Goal: Task Accomplishment & Management: Complete application form

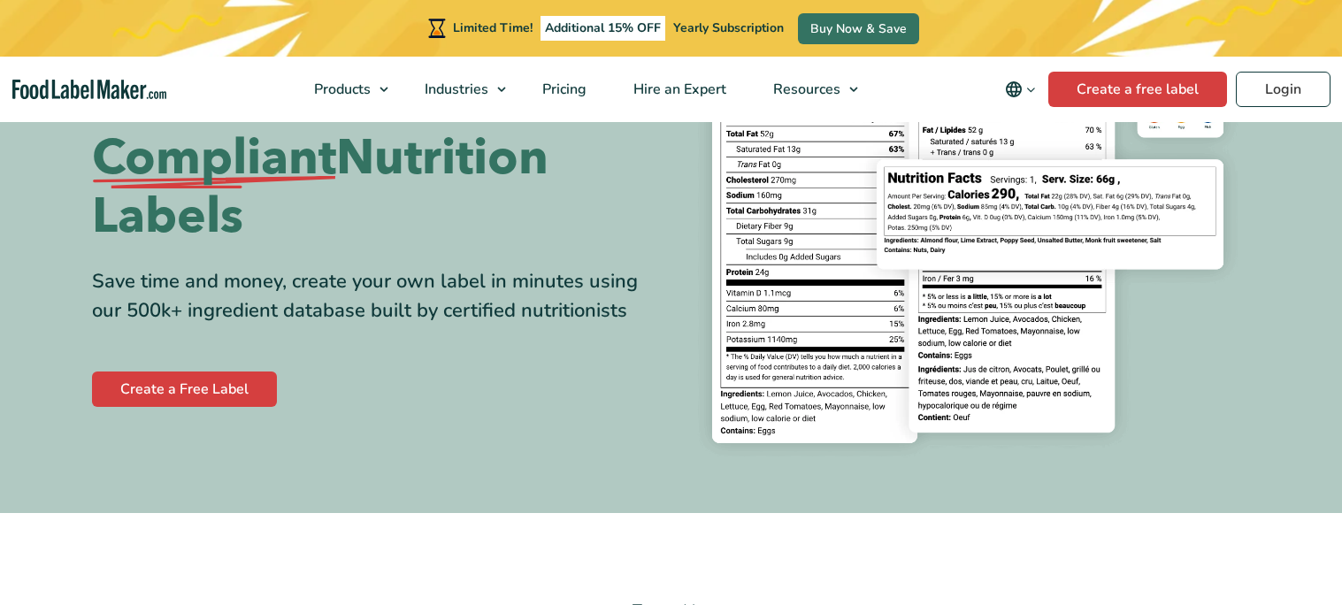
click at [249, 379] on link "Create a Free Label" at bounding box center [184, 388] width 185 height 35
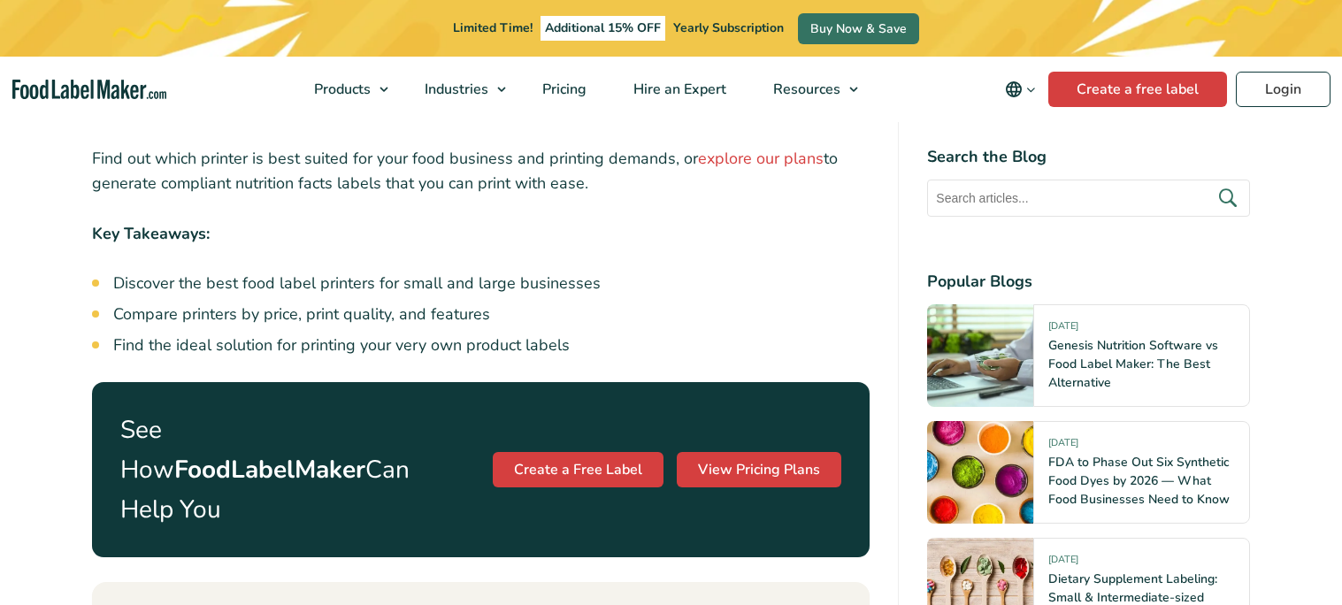
scroll to position [803, 0]
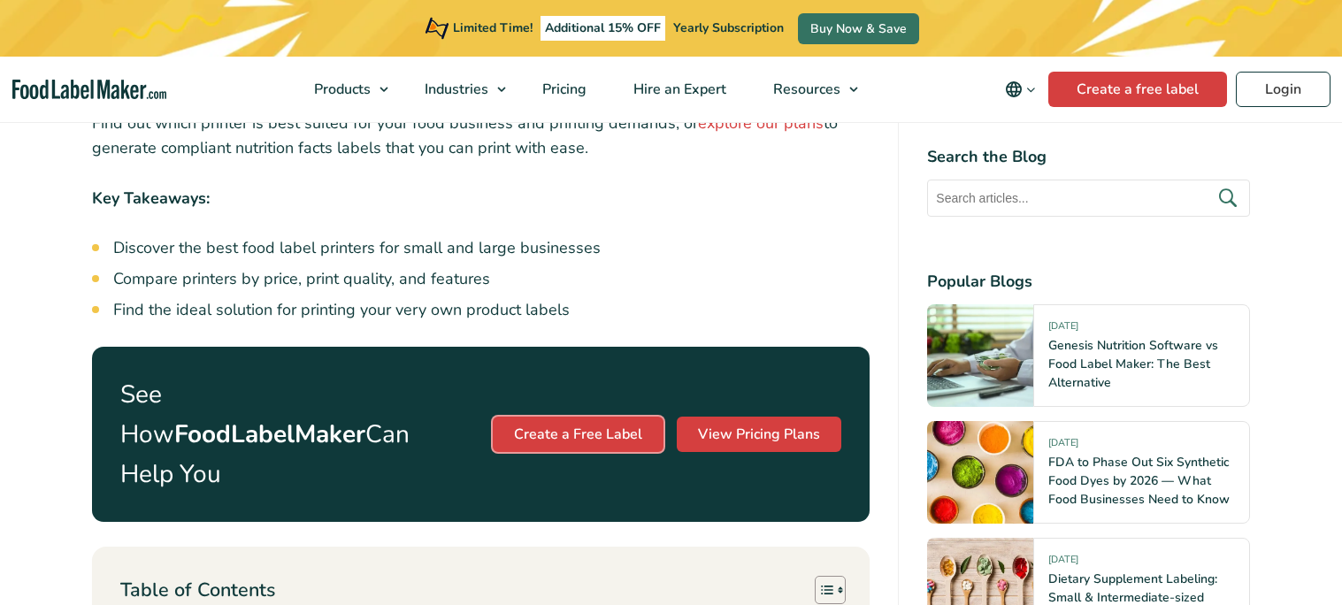
click at [596, 417] on link "Create a Free Label" at bounding box center [578, 434] width 171 height 35
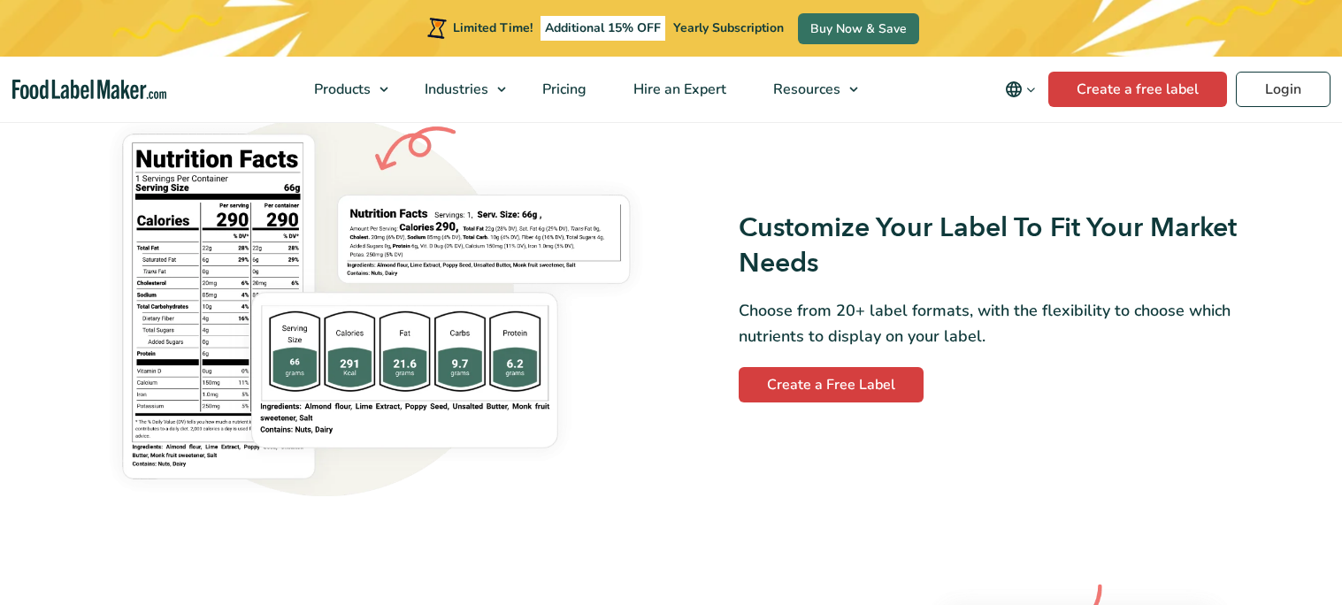
scroll to position [1476, 0]
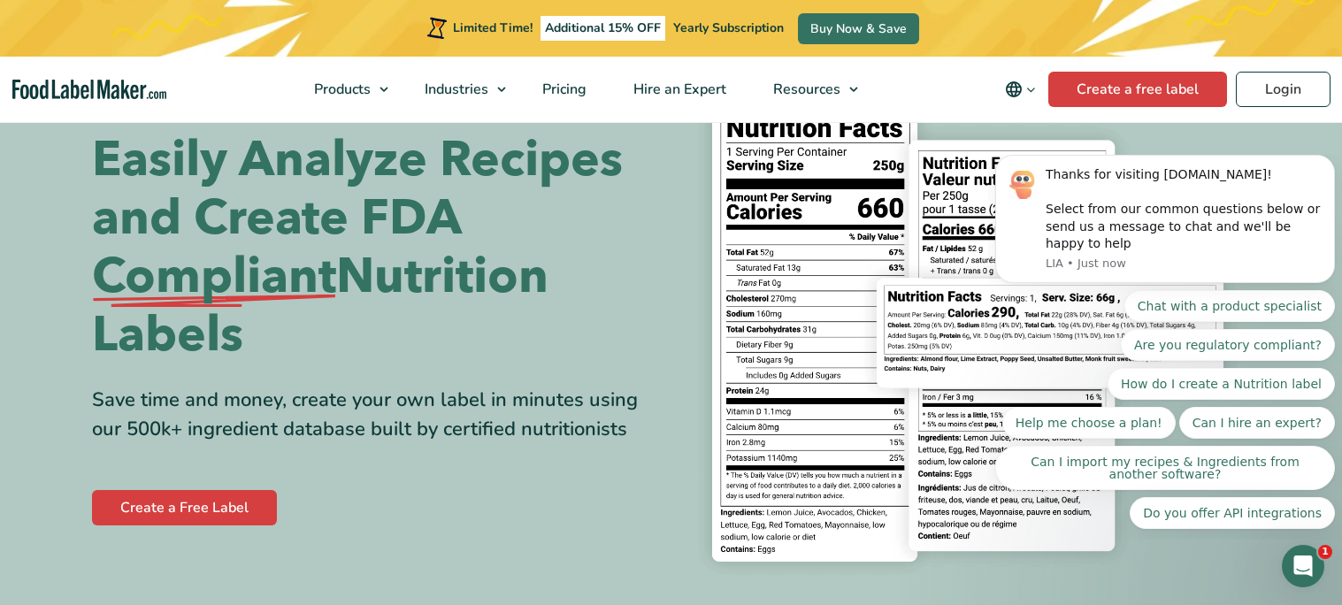
scroll to position [72, 0]
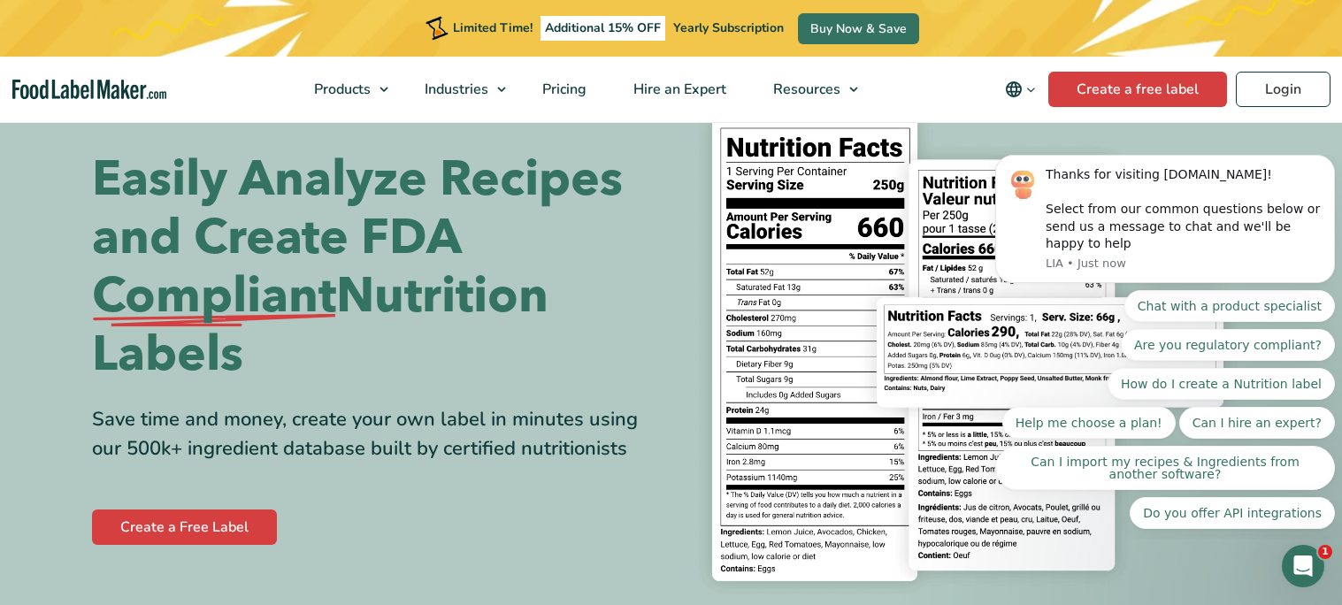
click at [190, 545] on div "Create a Free Label" at bounding box center [375, 527] width 566 height 42
click at [194, 539] on link "Create a Free Label" at bounding box center [184, 526] width 185 height 35
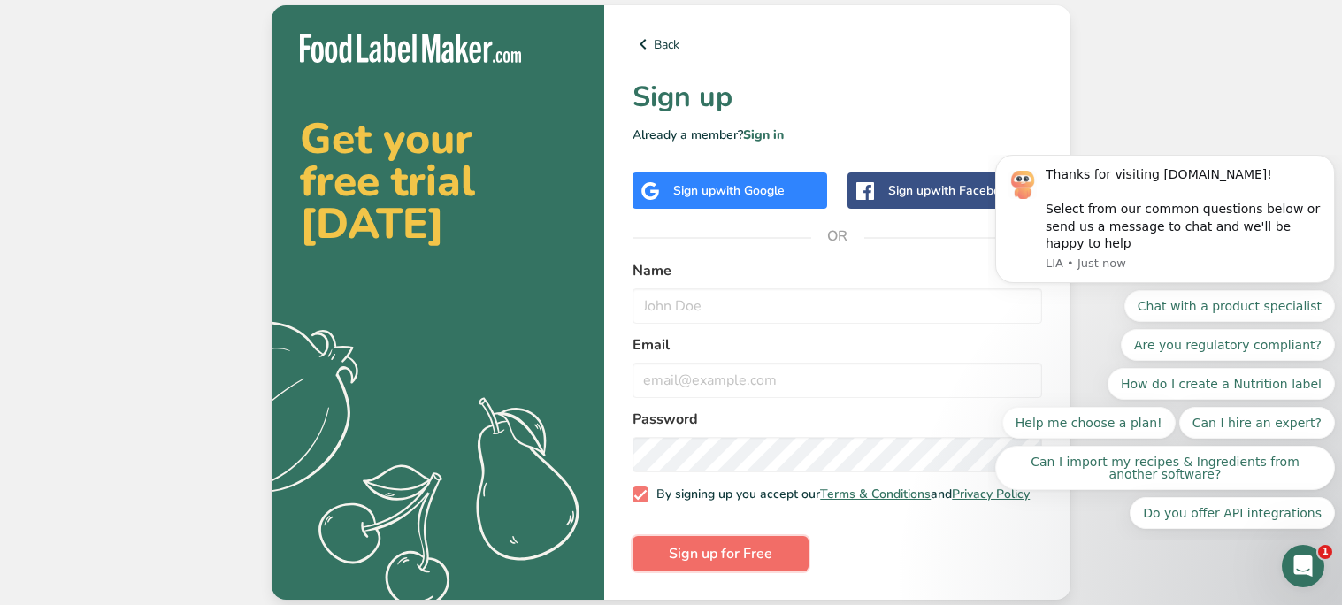
click at [723, 543] on button "Sign up for Free" at bounding box center [720, 553] width 176 height 35
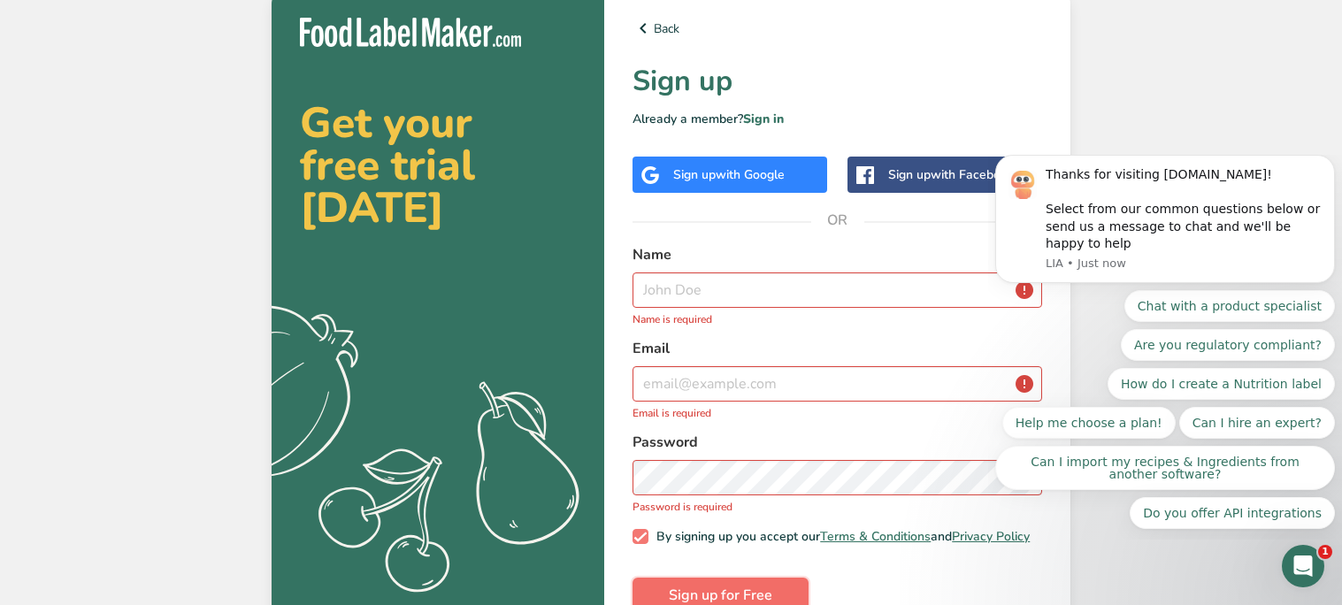
scroll to position [47, 0]
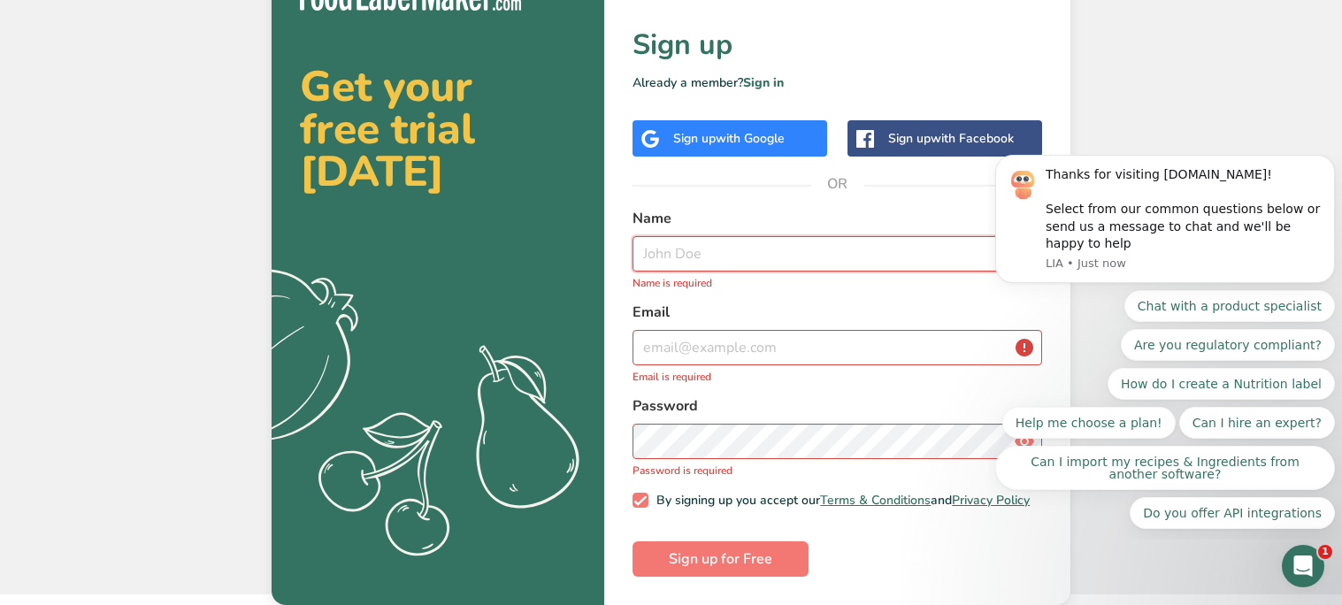
click at [738, 255] on input "text" at bounding box center [836, 253] width 409 height 35
click at [510, 403] on icon ".a{fill:#f5f3ed;}" at bounding box center [392, 419] width 440 height 315
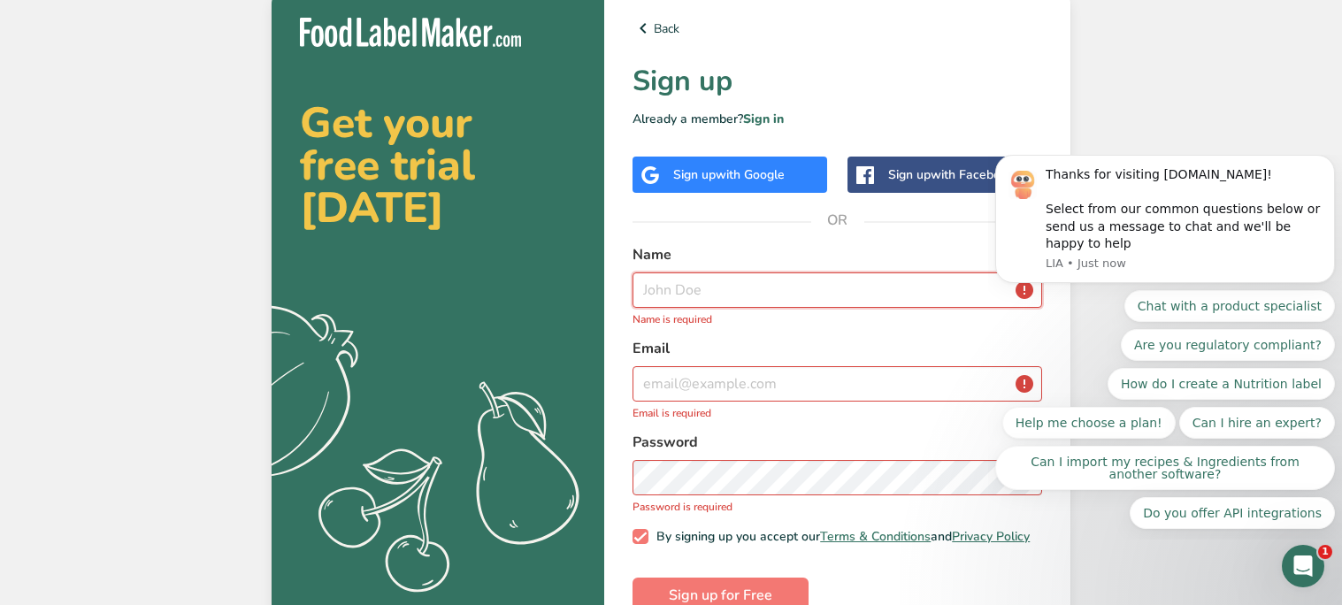
click at [685, 302] on input "text" at bounding box center [836, 289] width 409 height 35
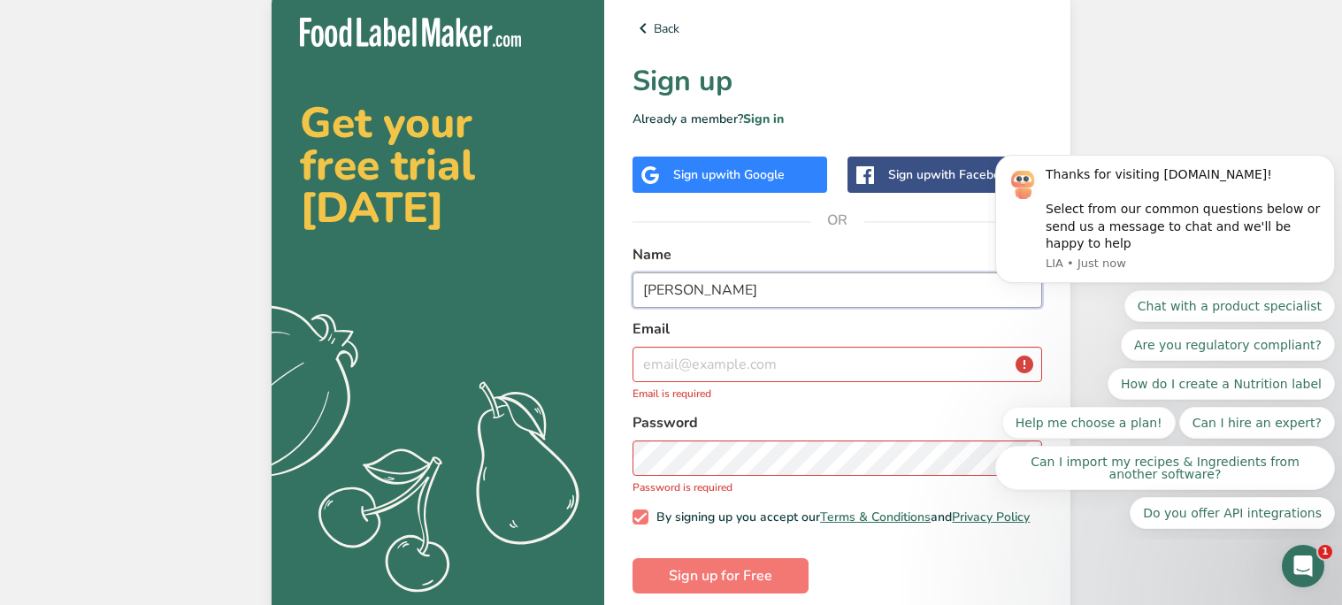
type input "[PERSON_NAME]"
click at [707, 363] on input "email" at bounding box center [836, 364] width 409 height 35
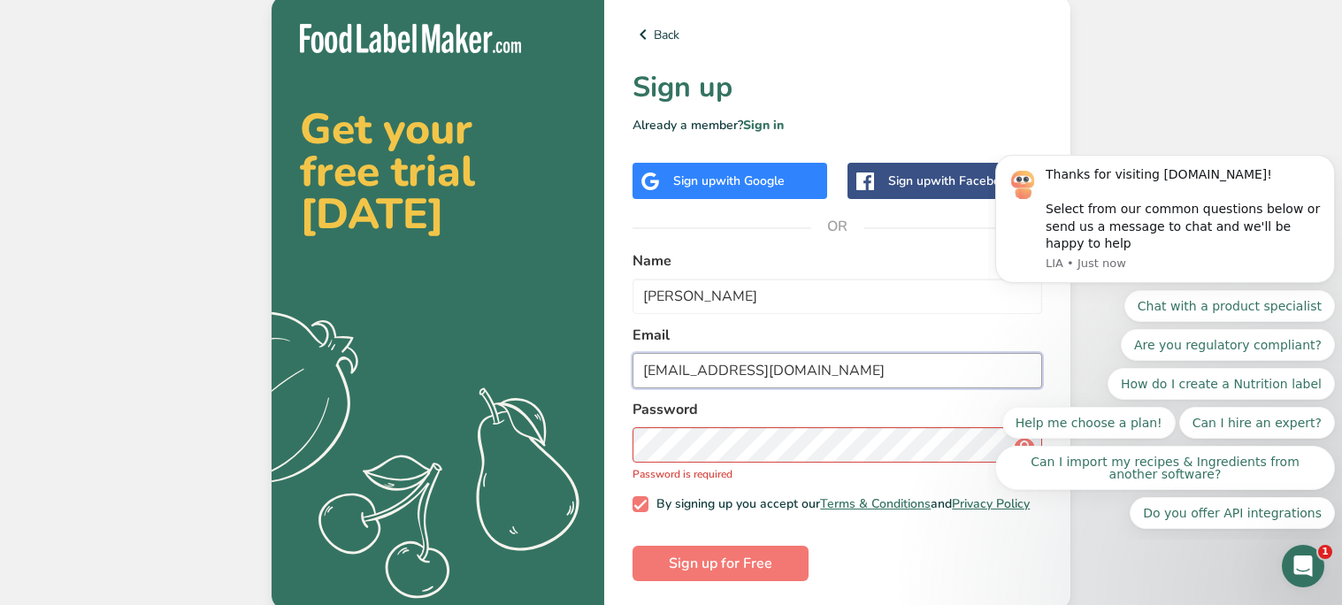
type input "[EMAIL_ADDRESS][DOMAIN_NAME]"
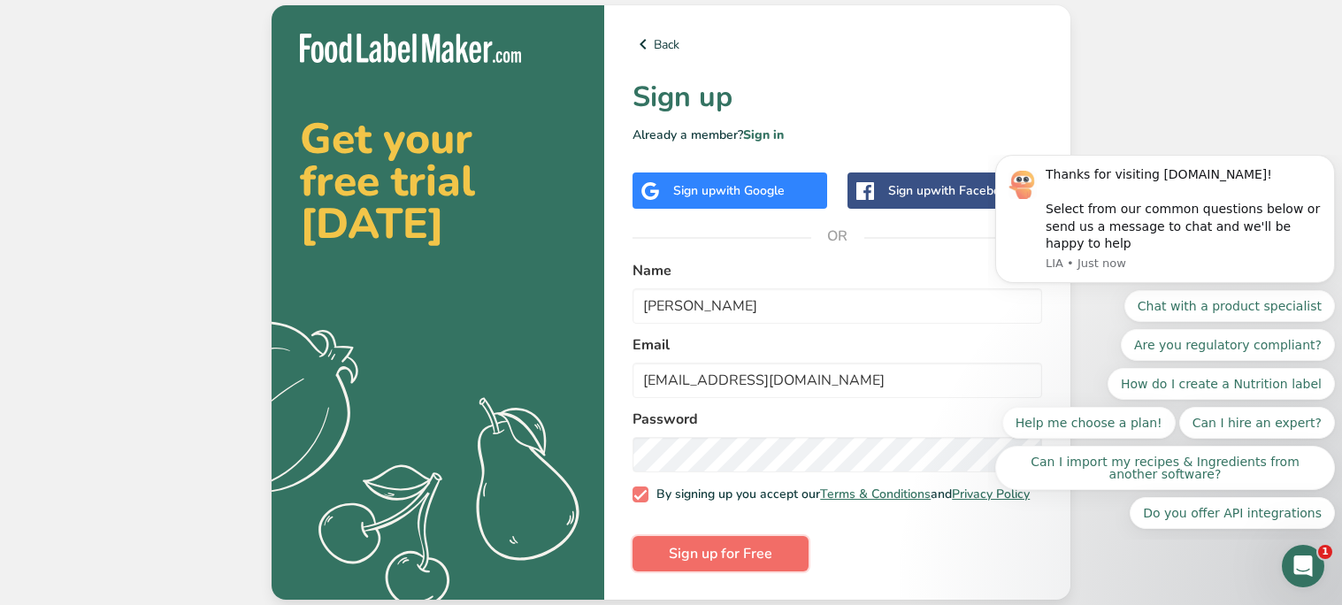
click at [654, 569] on button "Sign up for Free" at bounding box center [720, 553] width 176 height 35
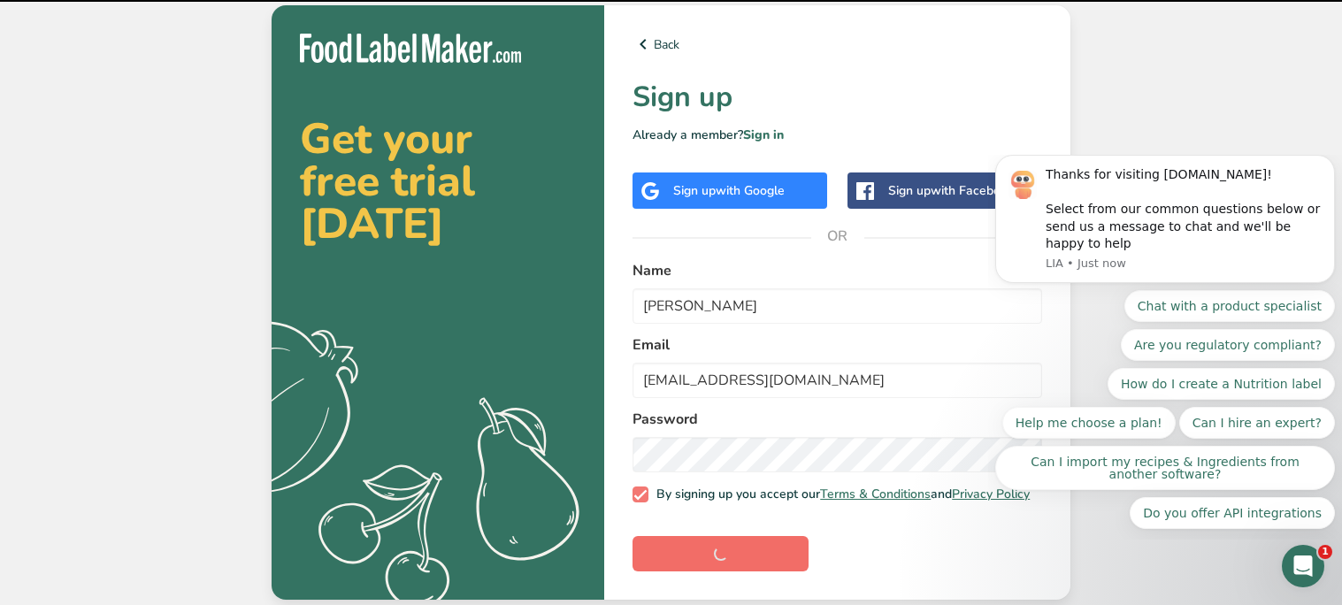
click at [654, 569] on form "Name [PERSON_NAME] Email [EMAIL_ADDRESS][DOMAIN_NAME] Password By signing up yo…" at bounding box center [836, 415] width 409 height 310
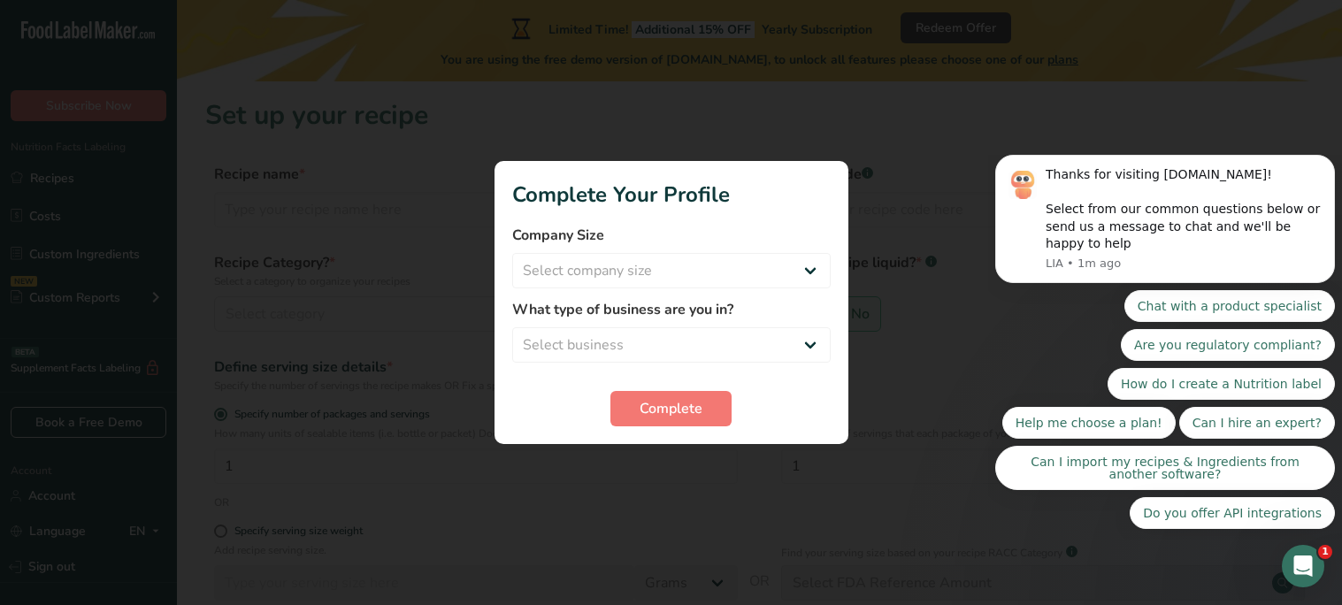
click at [674, 432] on section "Complete Your Profile Company Size Select company size Fewer than 10 Employees …" at bounding box center [671, 302] width 354 height 283
click at [675, 417] on span "Complete" at bounding box center [670, 408] width 63 height 21
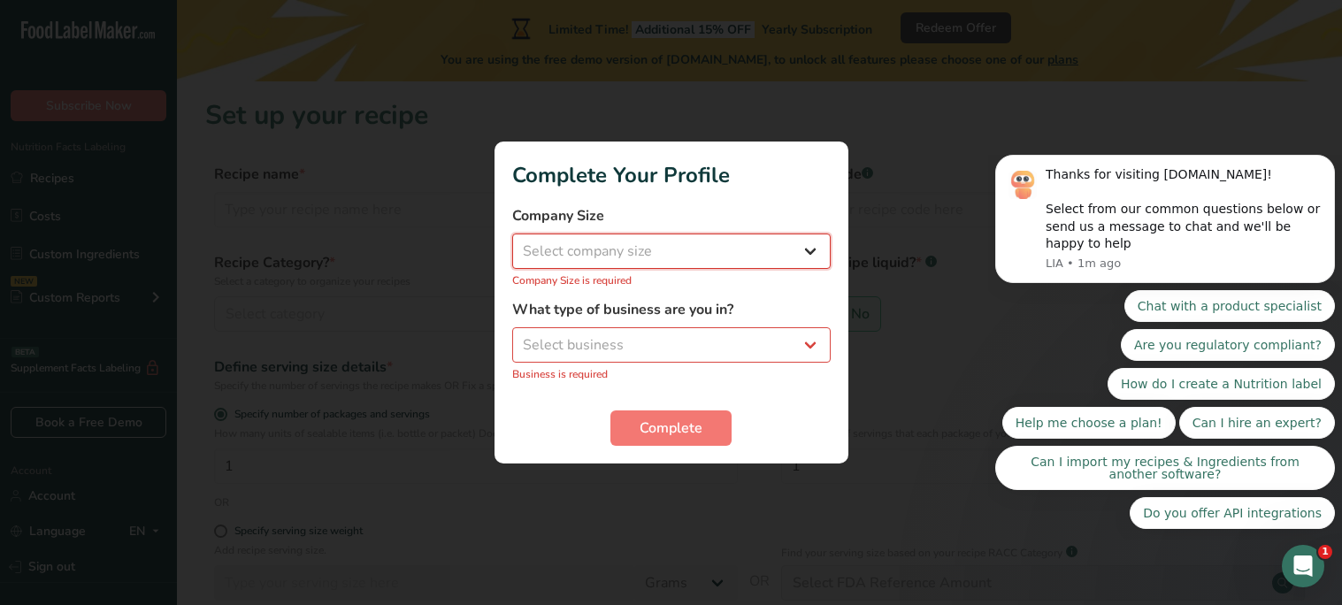
click at [648, 260] on select "Select company size Fewer than 10 Employees 10 to 50 Employees 51 to 500 Employ…" at bounding box center [671, 250] width 318 height 35
click at [632, 254] on select "Select company size Fewer than 10 Employees 10 to 50 Employees 51 to 500 Employ…" at bounding box center [671, 250] width 318 height 35
click at [645, 338] on select "Select business Packaged Food Manufacturer Restaurant & Cafe Bakery Meal Plans …" at bounding box center [671, 344] width 318 height 35
select select "1"
click at [512, 337] on select "Select business Packaged Food Manufacturer Restaurant & Cafe Bakery Meal Plans …" at bounding box center [671, 344] width 318 height 35
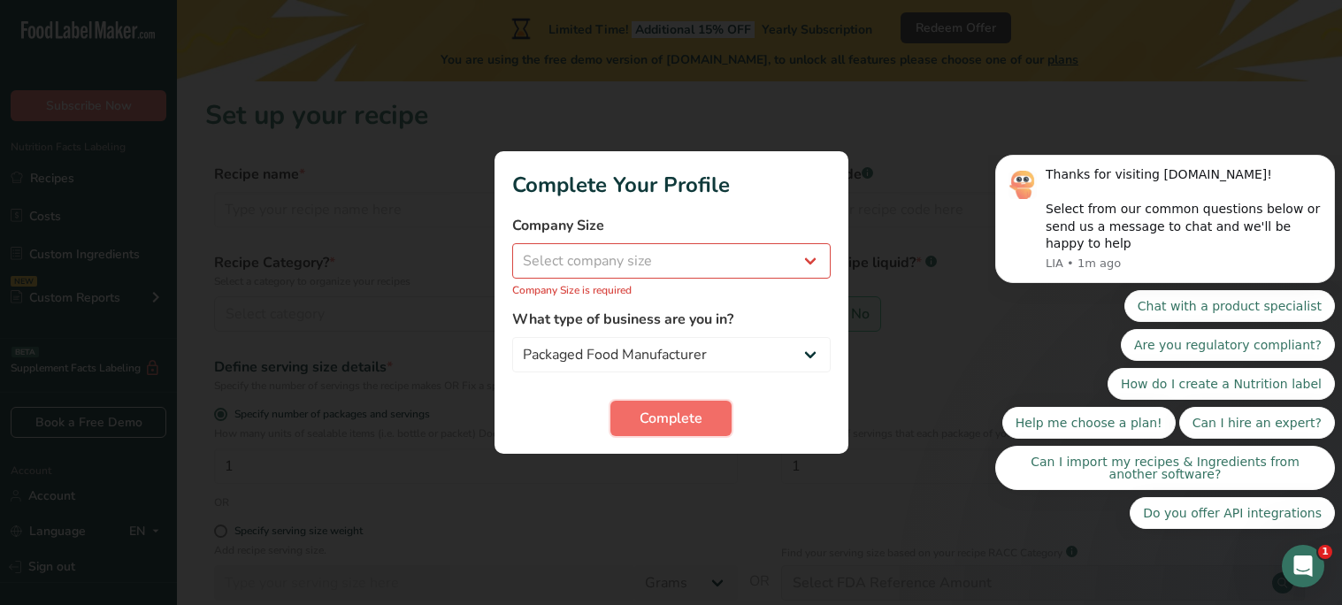
click at [668, 433] on button "Complete" at bounding box center [670, 418] width 121 height 35
click at [660, 432] on button "Complete" at bounding box center [670, 418] width 121 height 35
click at [681, 272] on select "Select company size Fewer than 10 Employees 10 to 50 Employees 51 to 500 Employ…" at bounding box center [671, 260] width 318 height 35
select select "1"
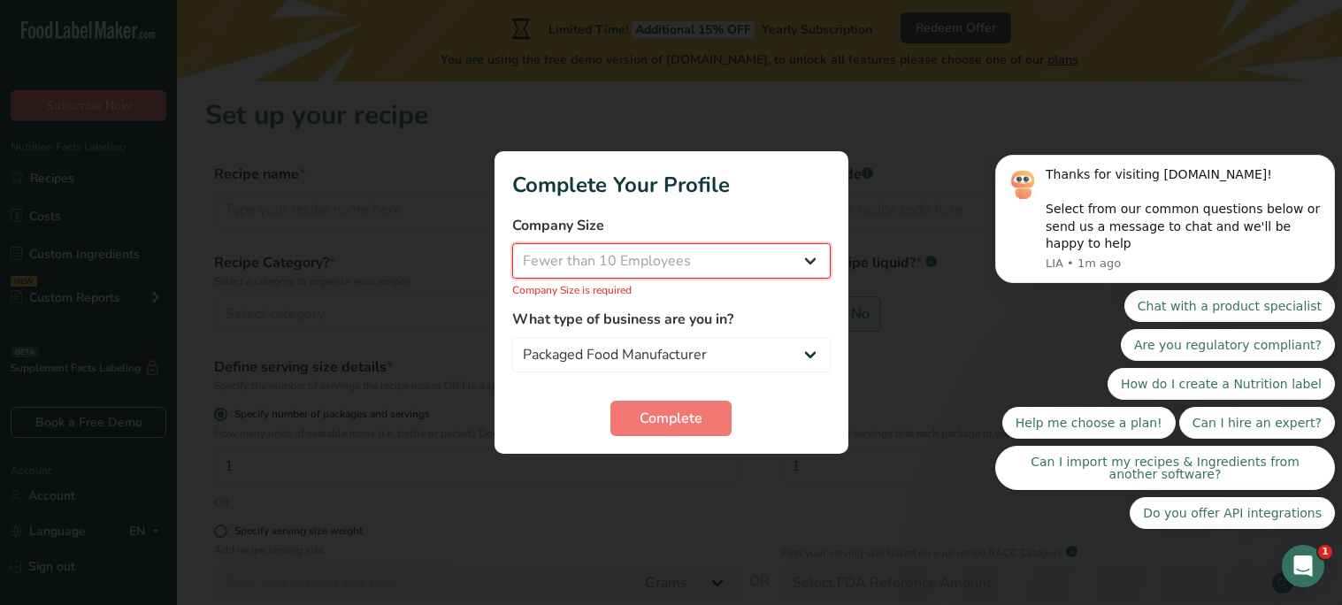
click at [512, 253] on select "Select company size Fewer than 10 Employees 10 to 50 Employees 51 to 500 Employ…" at bounding box center [671, 260] width 318 height 35
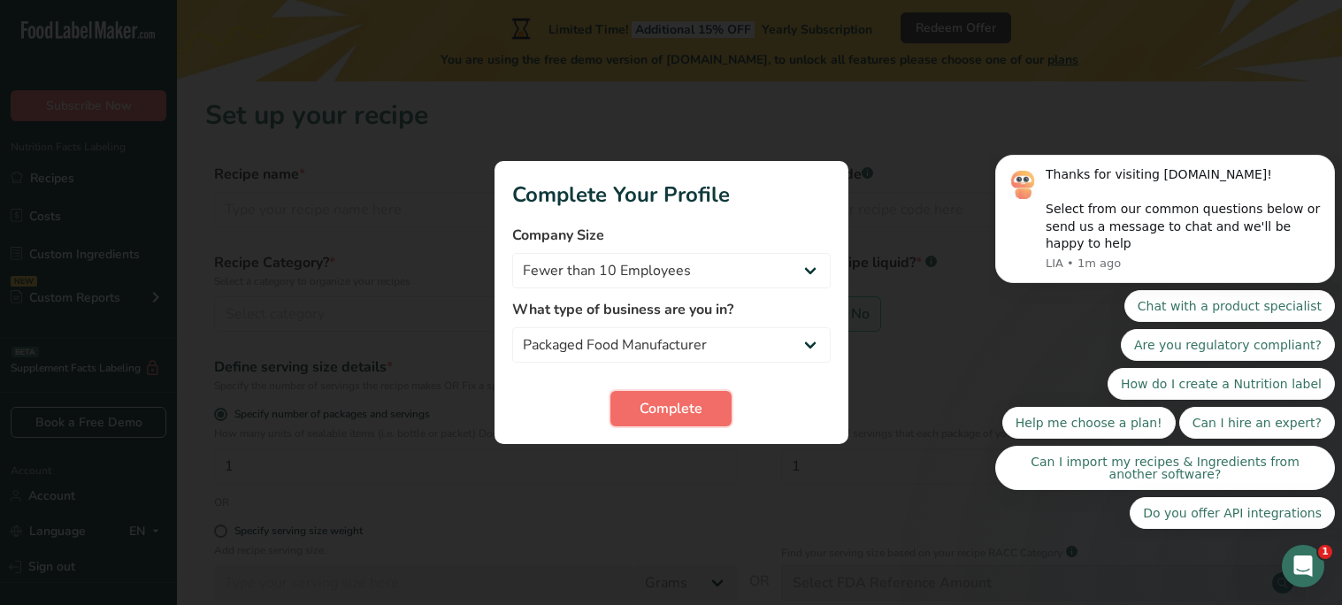
click at [684, 401] on span "Complete" at bounding box center [670, 408] width 63 height 21
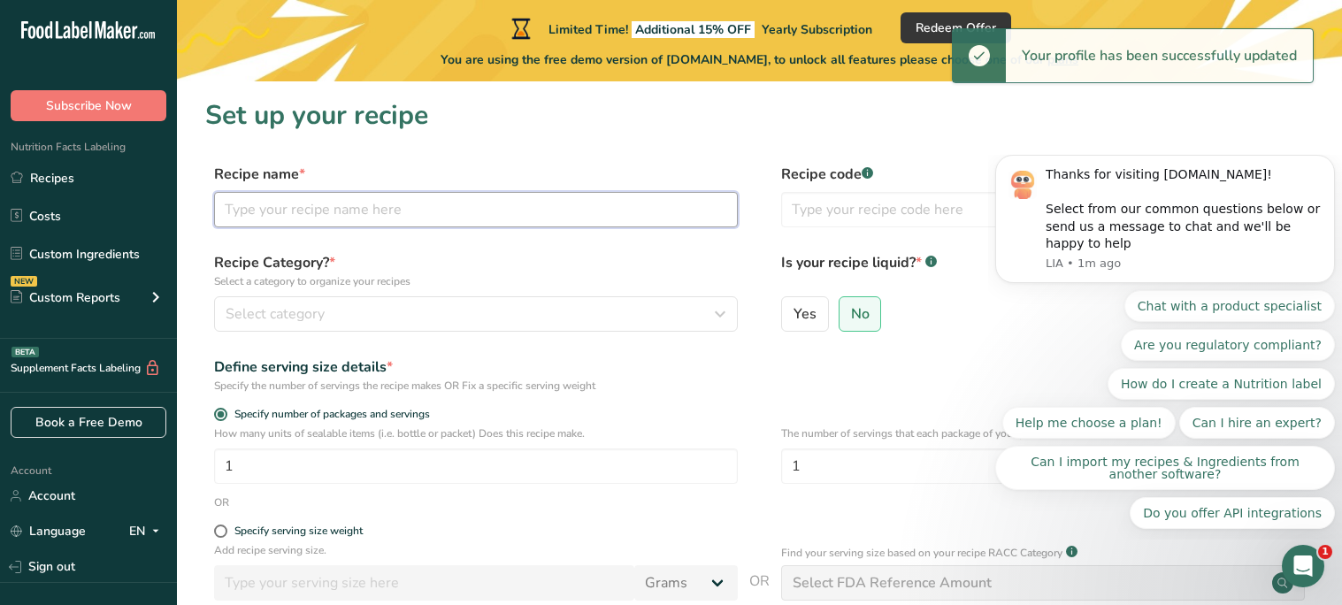
click at [583, 223] on input "text" at bounding box center [476, 209] width 524 height 35
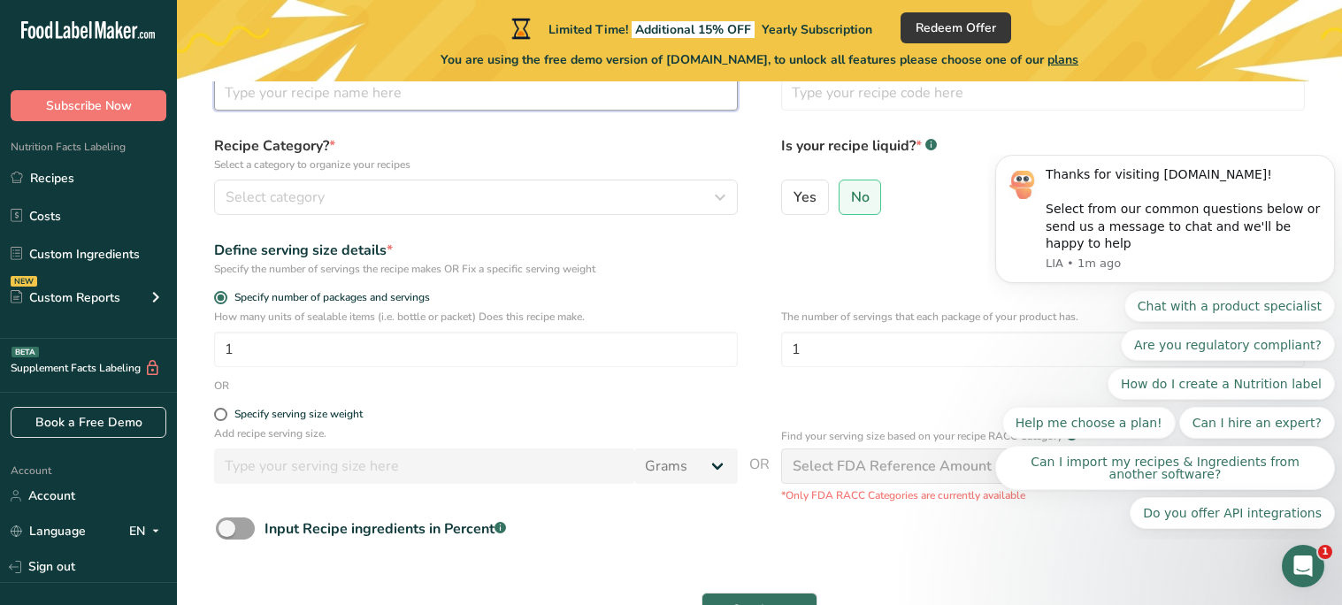
scroll to position [154, 0]
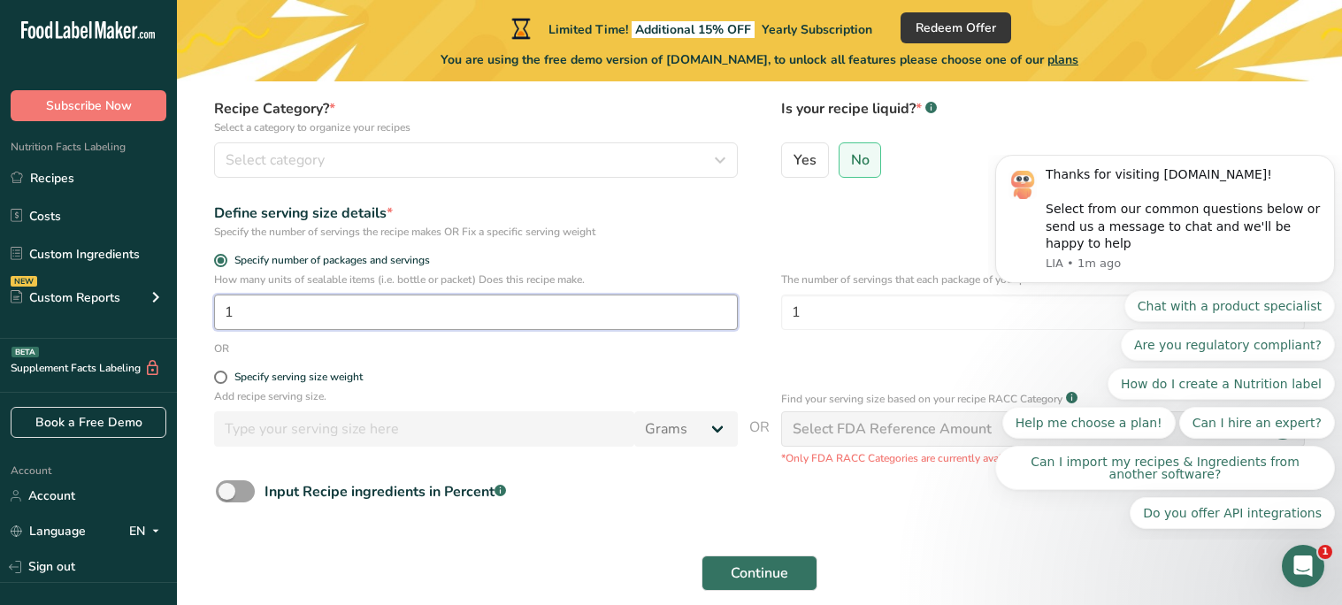
click at [530, 329] on input "1" at bounding box center [476, 311] width 524 height 35
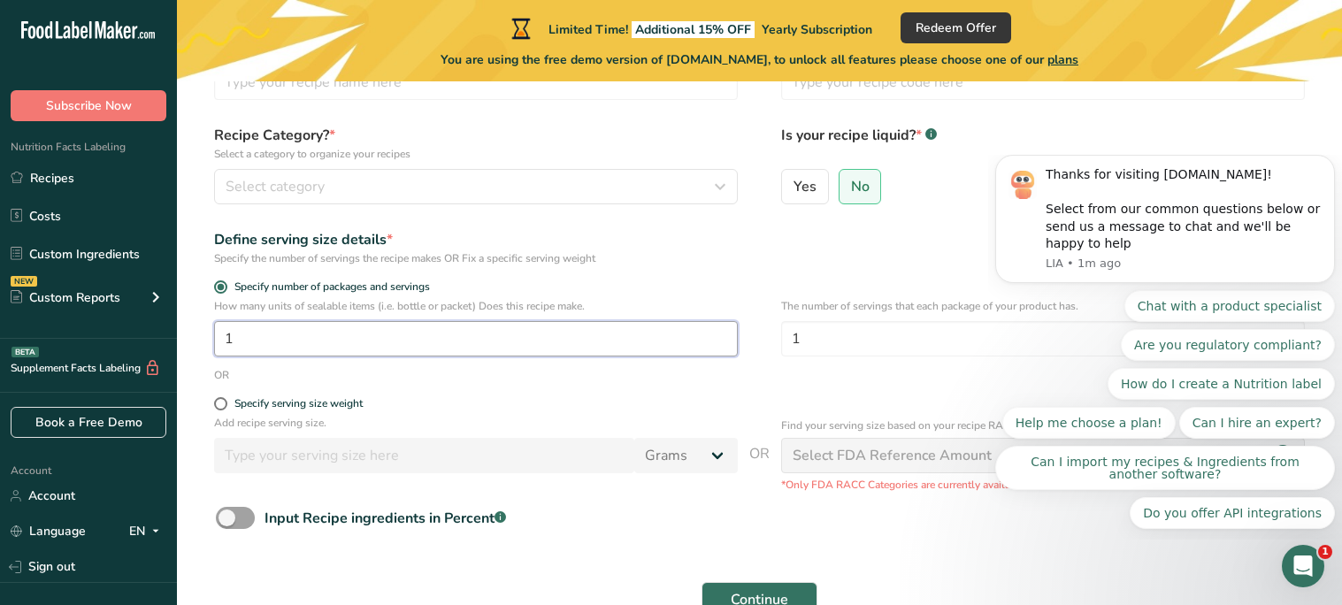
scroll to position [129, 0]
click at [933, 323] on input "1" at bounding box center [1043, 336] width 524 height 35
type input "80"
click at [600, 332] on input "1" at bounding box center [476, 336] width 524 height 35
type input "1"
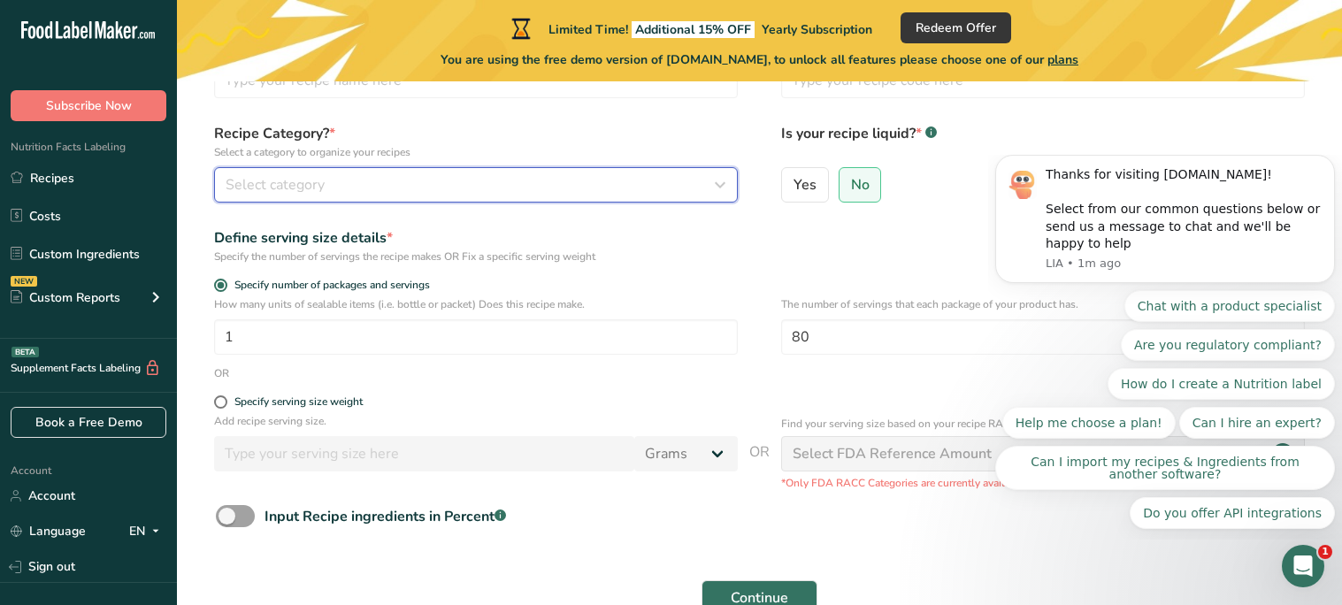
click at [544, 182] on div "Select category" at bounding box center [471, 184] width 490 height 21
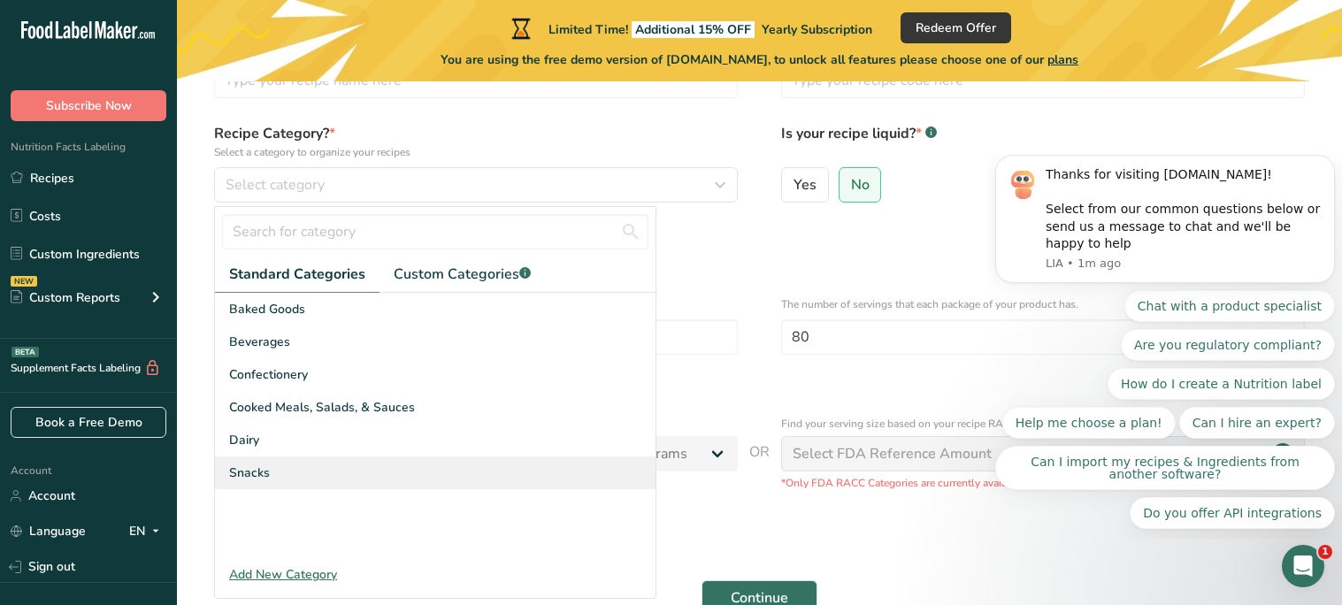
click at [361, 456] on div "Snacks" at bounding box center [435, 472] width 440 height 33
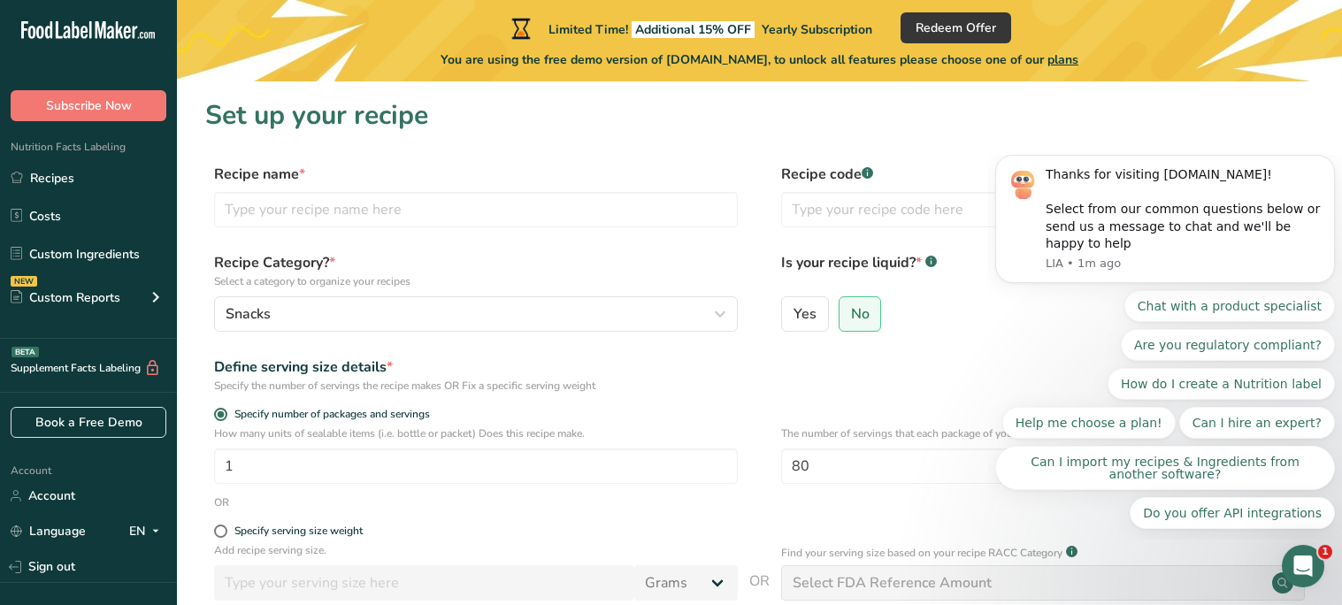
scroll to position [236, 0]
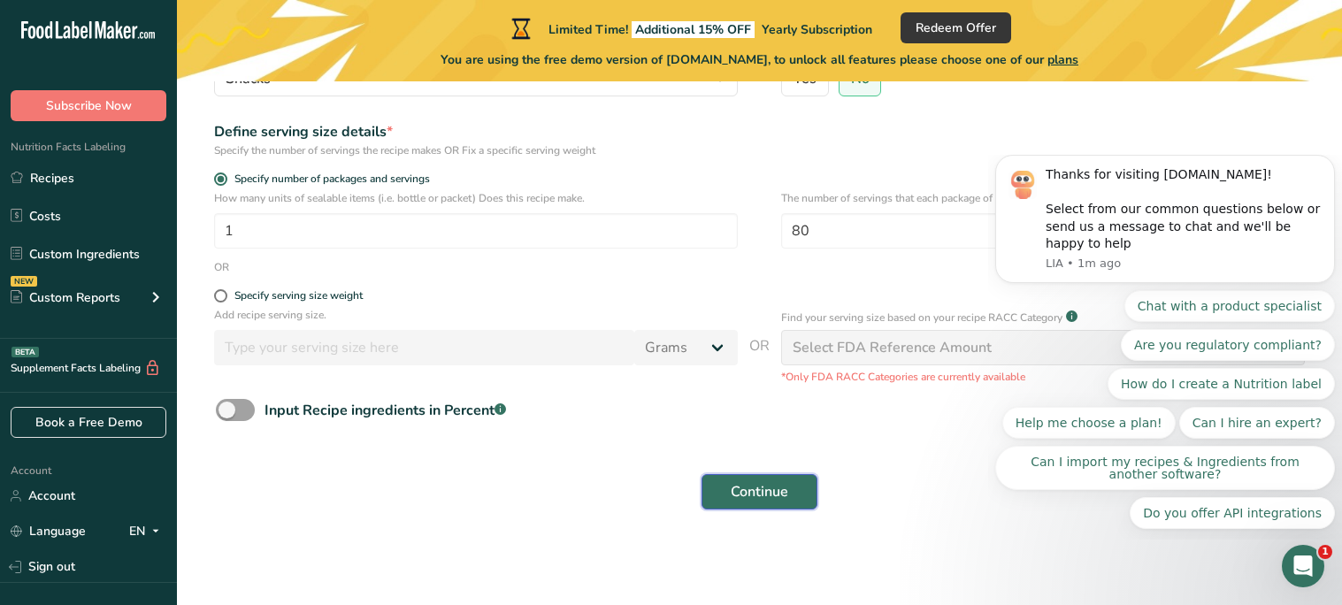
click at [779, 474] on button "Continue" at bounding box center [759, 491] width 116 height 35
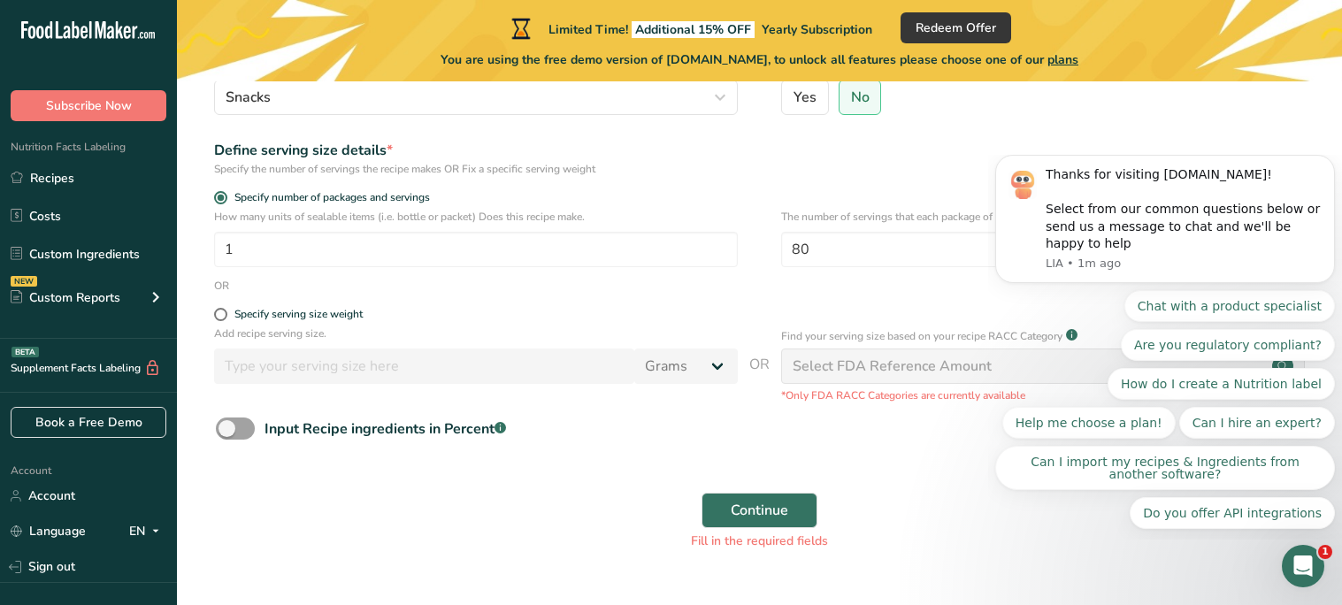
click at [890, 381] on div "Select FDA Reference Amount" at bounding box center [1043, 365] width 524 height 35
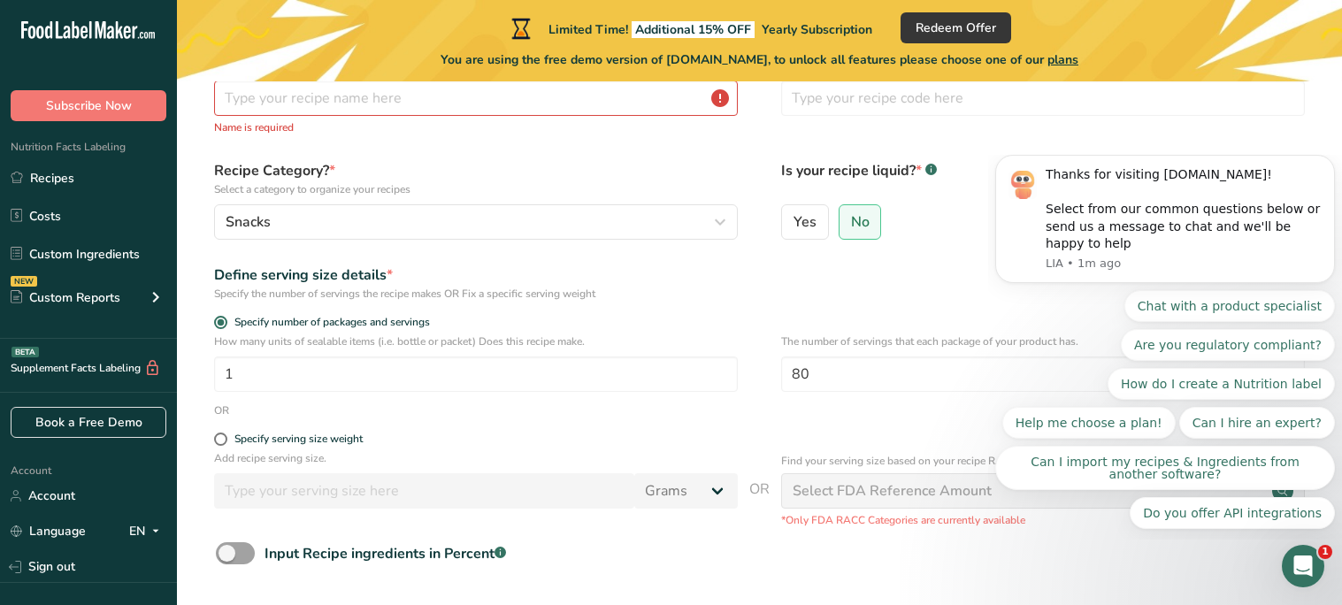
scroll to position [0, 0]
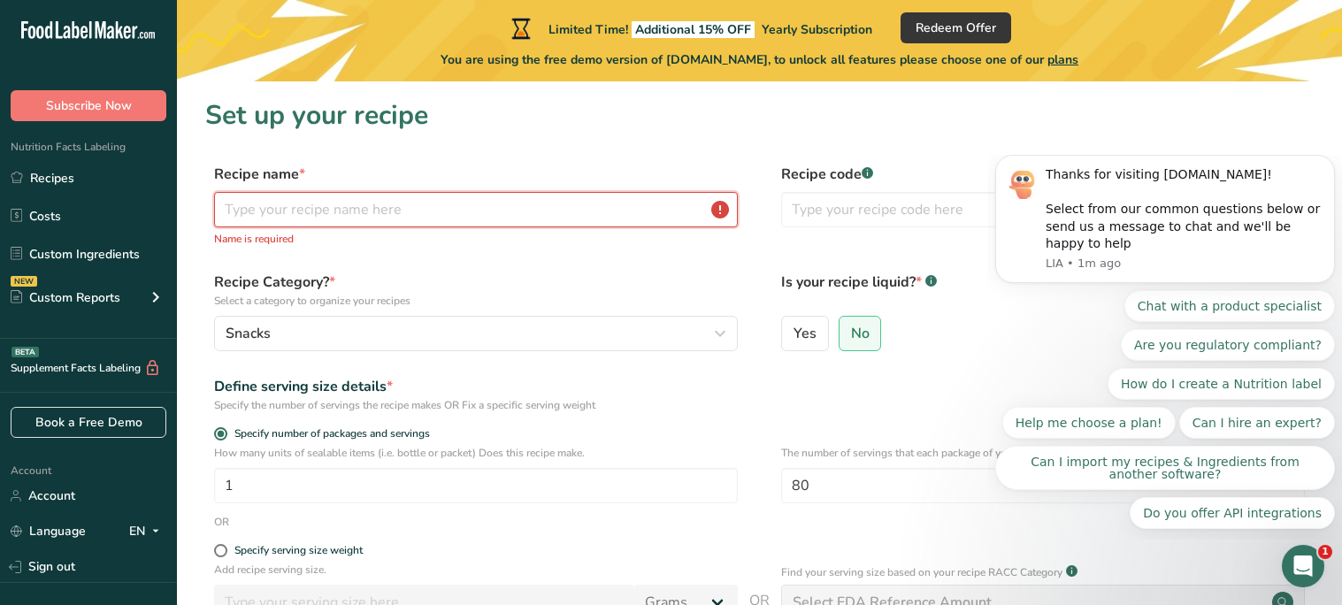
click at [621, 198] on input "text" at bounding box center [476, 209] width 524 height 35
type input "D"
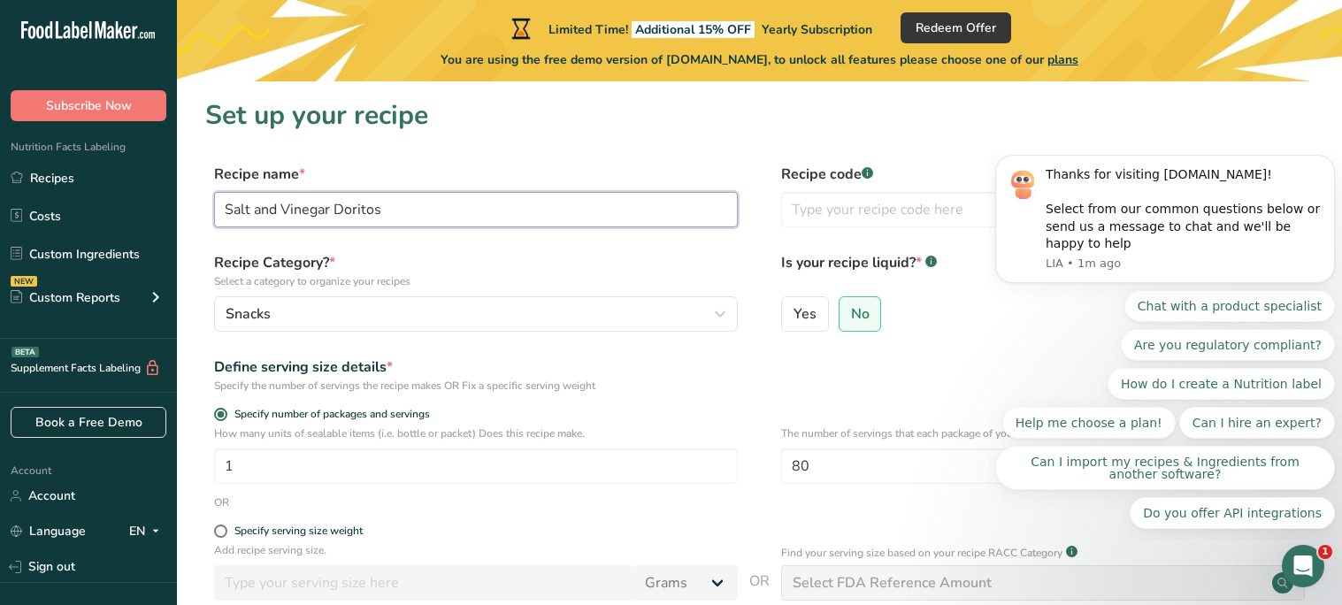
type input "Salt and Vinegar Doritos"
click at [892, 227] on div "Recipe code .a-a{fill:#347362;}.b-a{fill:#fff;}" at bounding box center [1043, 201] width 524 height 74
click at [891, 226] on input "text" at bounding box center [1043, 209] width 524 height 35
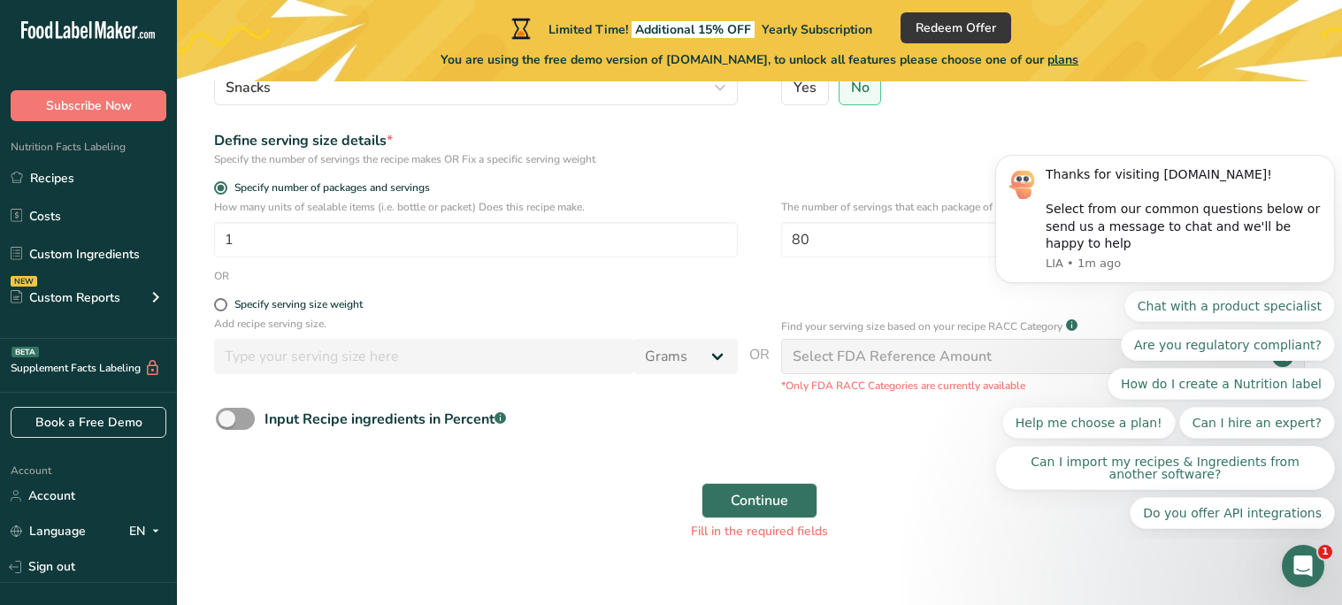
scroll to position [259, 0]
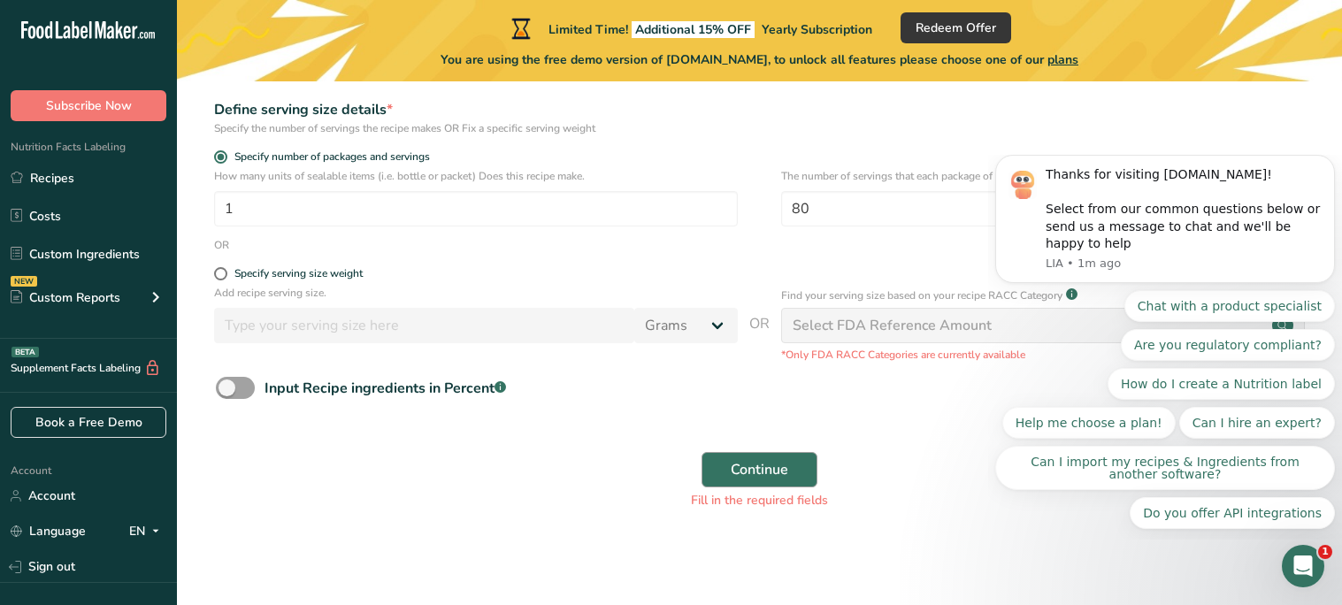
type input "cvfbgn"
click at [756, 453] on button "Continue" at bounding box center [759, 469] width 116 height 35
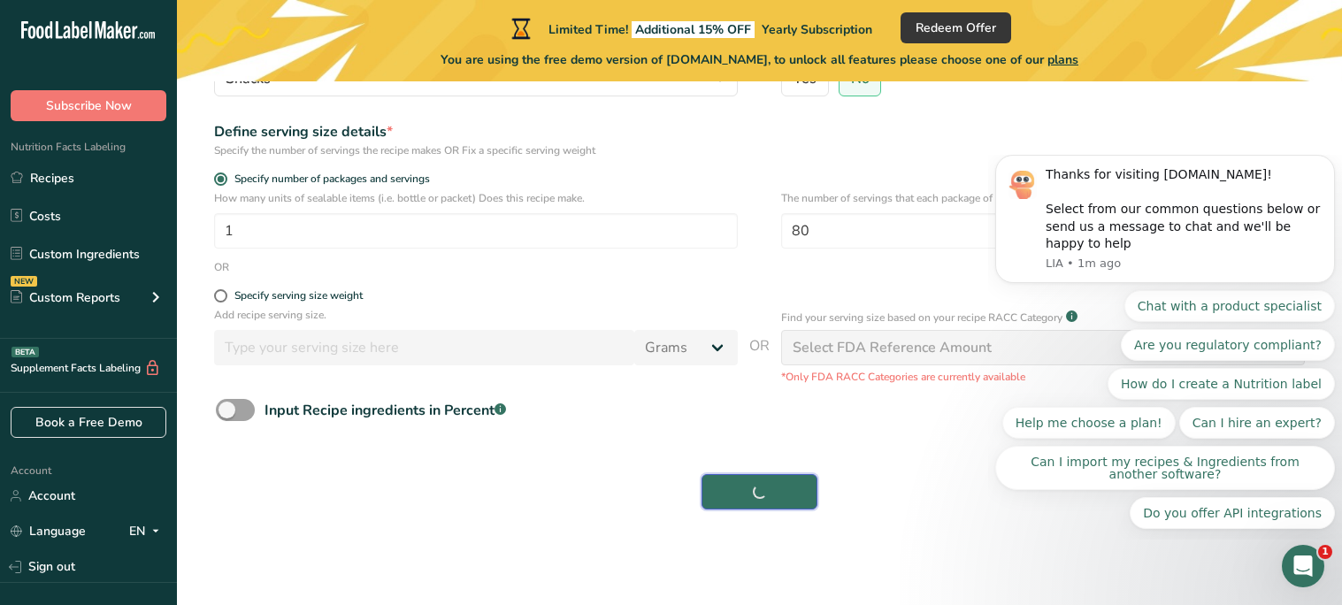
scroll to position [236, 0]
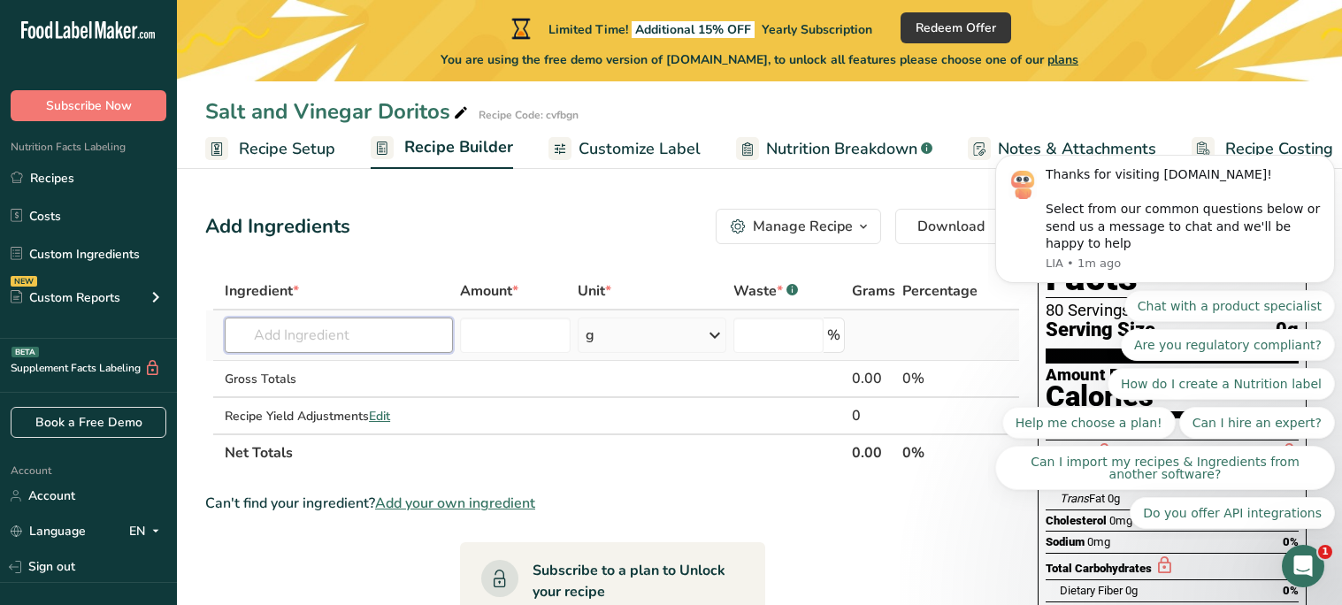
click at [354, 333] on input "text" at bounding box center [338, 334] width 227 height 35
paste input "Corn, Vegetable Oil (corn, canola, and/or sunflower oil), Maltodextrin (made fr…"
type input "Corn, Vegetable Oil (corn, canola, and/or sunflower oil), Maltodextrin (made fr…"
click at [508, 323] on input "number" at bounding box center [515, 334] width 111 height 35
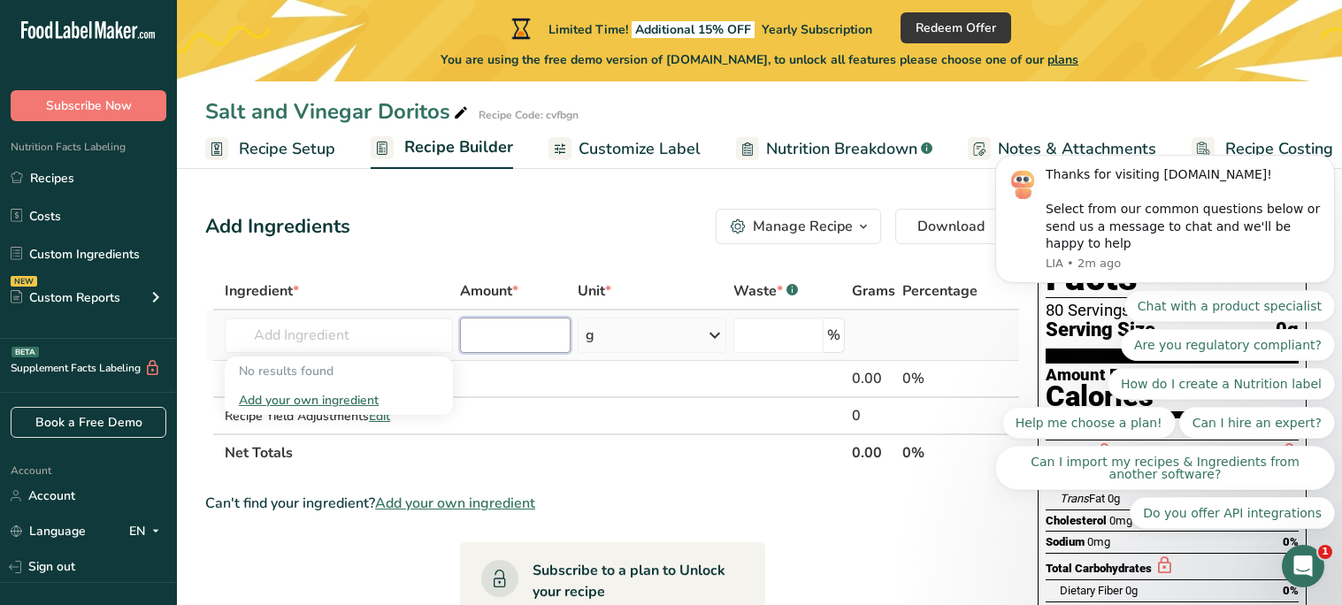
scroll to position [0, 0]
type input "1"
click at [776, 332] on input "number" at bounding box center [778, 334] width 90 height 35
click at [543, 328] on input "1" at bounding box center [515, 334] width 111 height 35
type input "160"
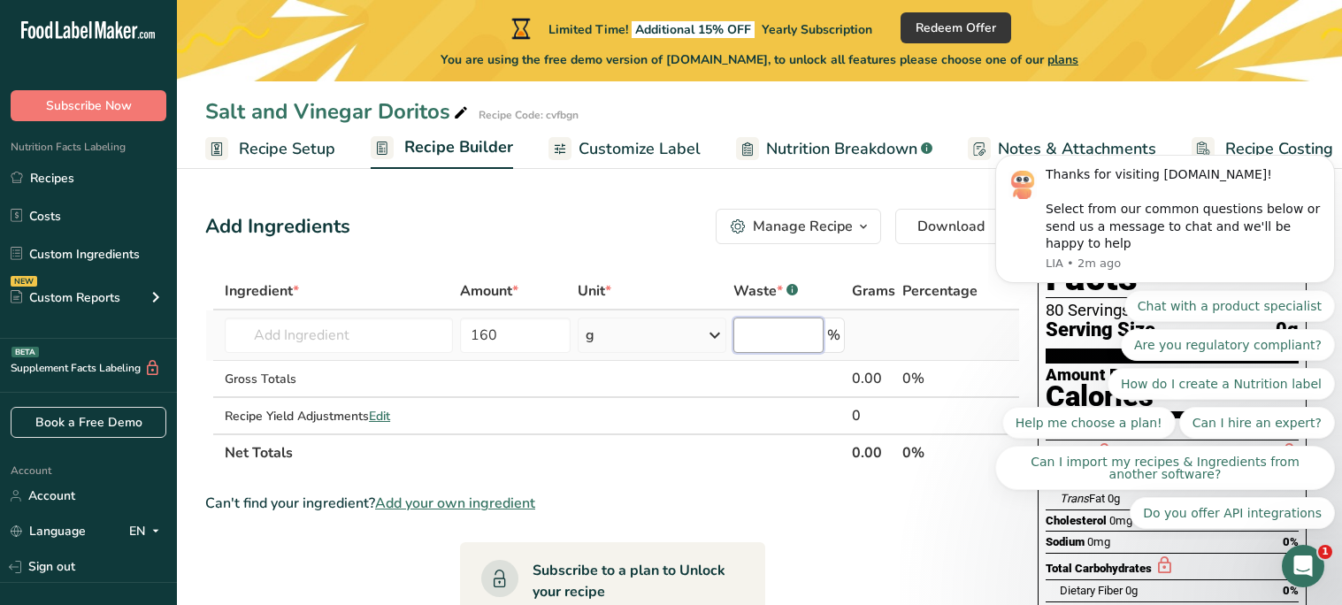
click at [817, 342] on input "number" at bounding box center [778, 334] width 90 height 35
type input "9"
type input "0"
click at [936, 221] on span "Download" at bounding box center [950, 226] width 67 height 21
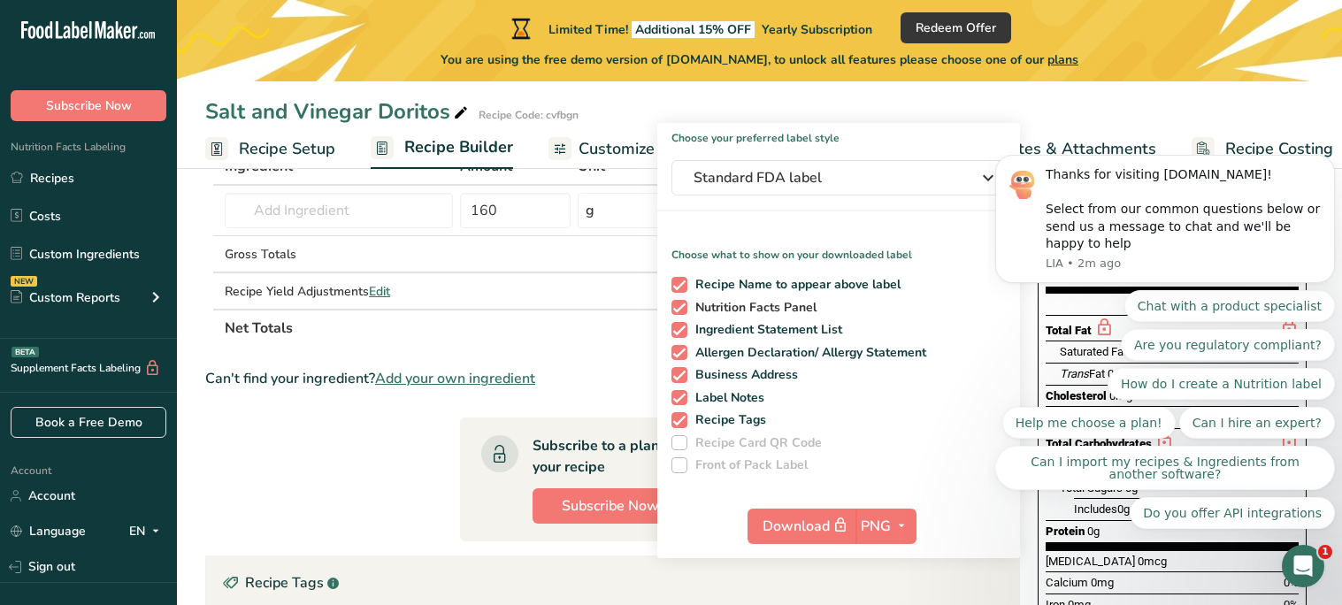
scroll to position [135, 0]
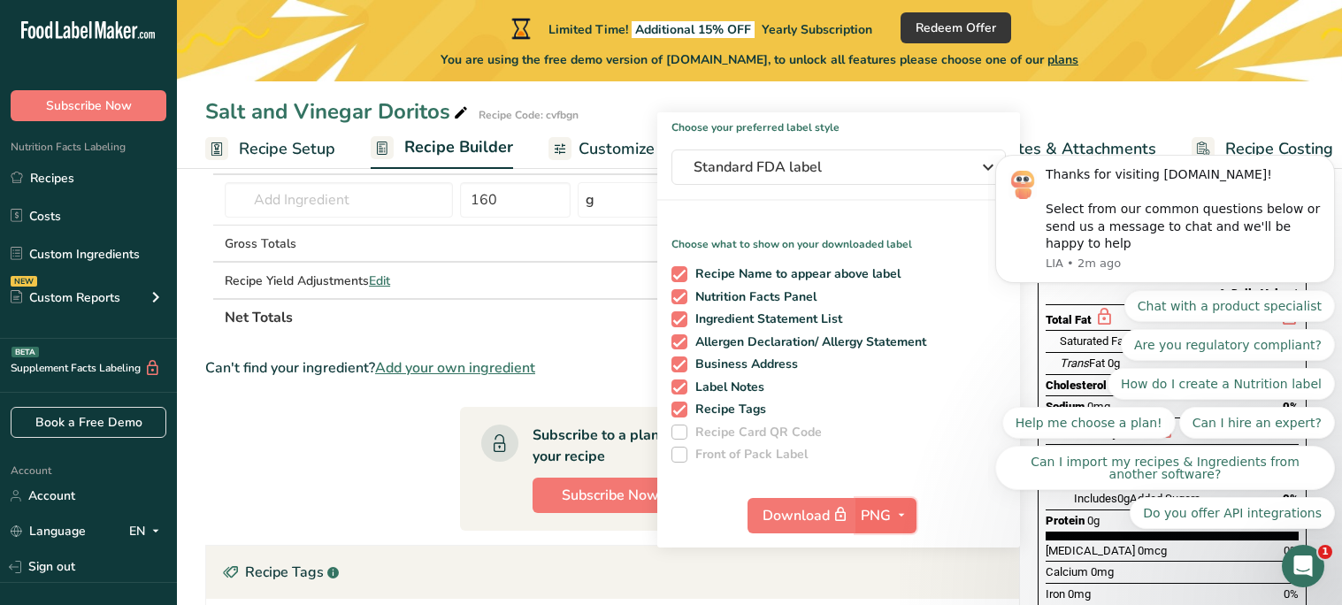
click at [882, 512] on span "PNG" at bounding box center [875, 515] width 30 height 21
click at [887, 547] on link "PNG" at bounding box center [888, 551] width 57 height 29
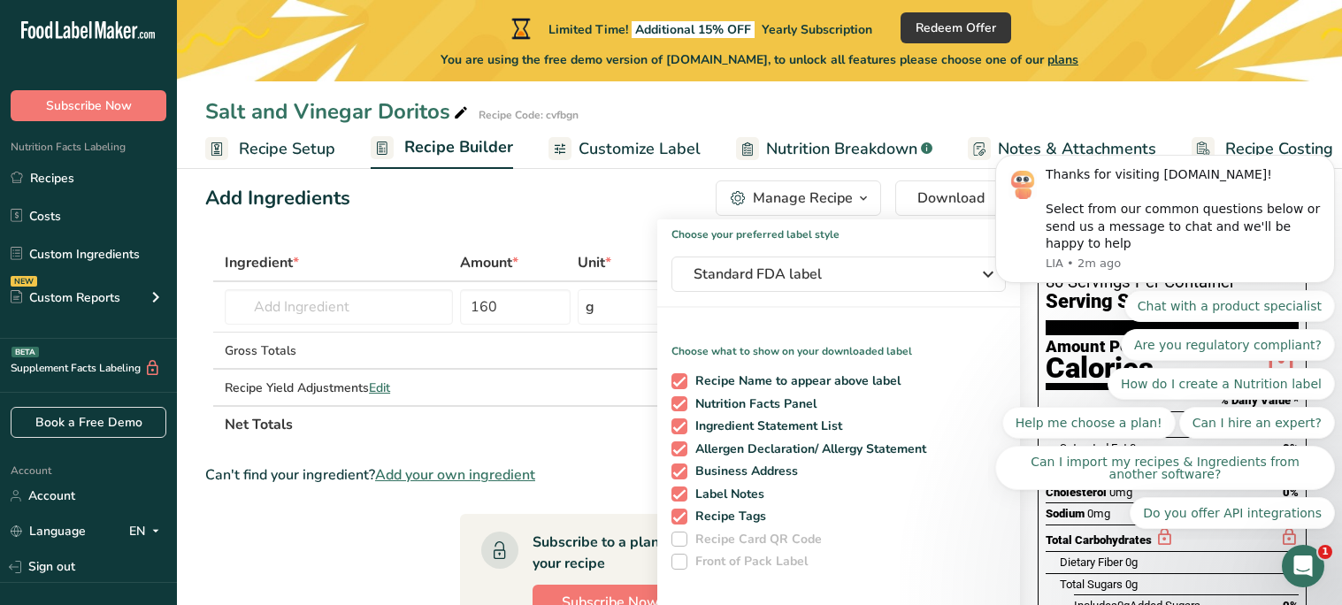
scroll to position [0, 0]
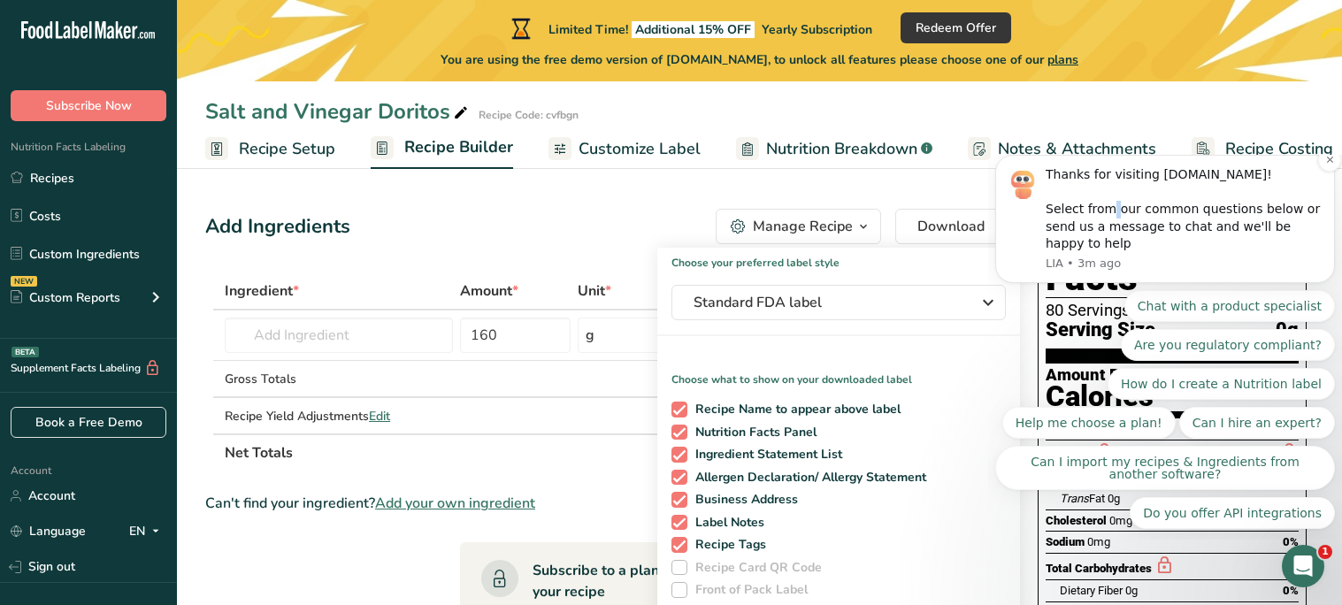
click at [988, 382] on html "Thanks for visiting [DOMAIN_NAME]! Select from our common questions below or se…" at bounding box center [1165, 347] width 354 height 385
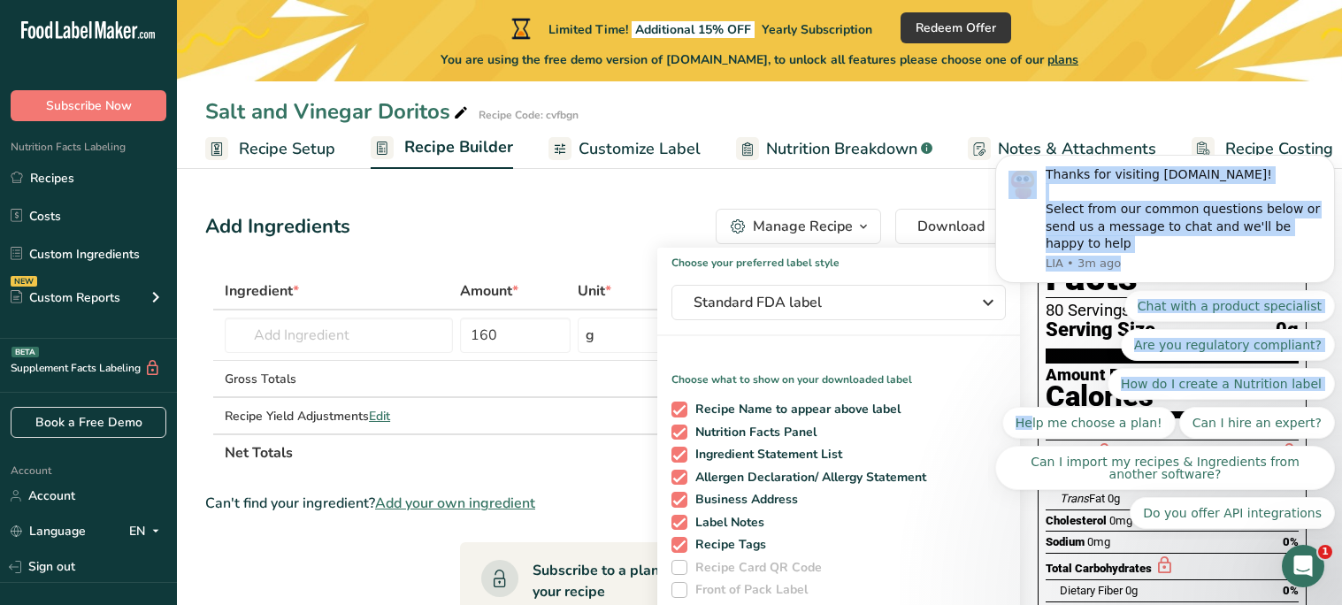
drag, startPoint x: 1065, startPoint y: 364, endPoint x: 934, endPoint y: 372, distance: 131.1
click at [988, 372] on html "Thanks for visiting [DOMAIN_NAME]! Select from our common questions below or se…" at bounding box center [1165, 347] width 354 height 385
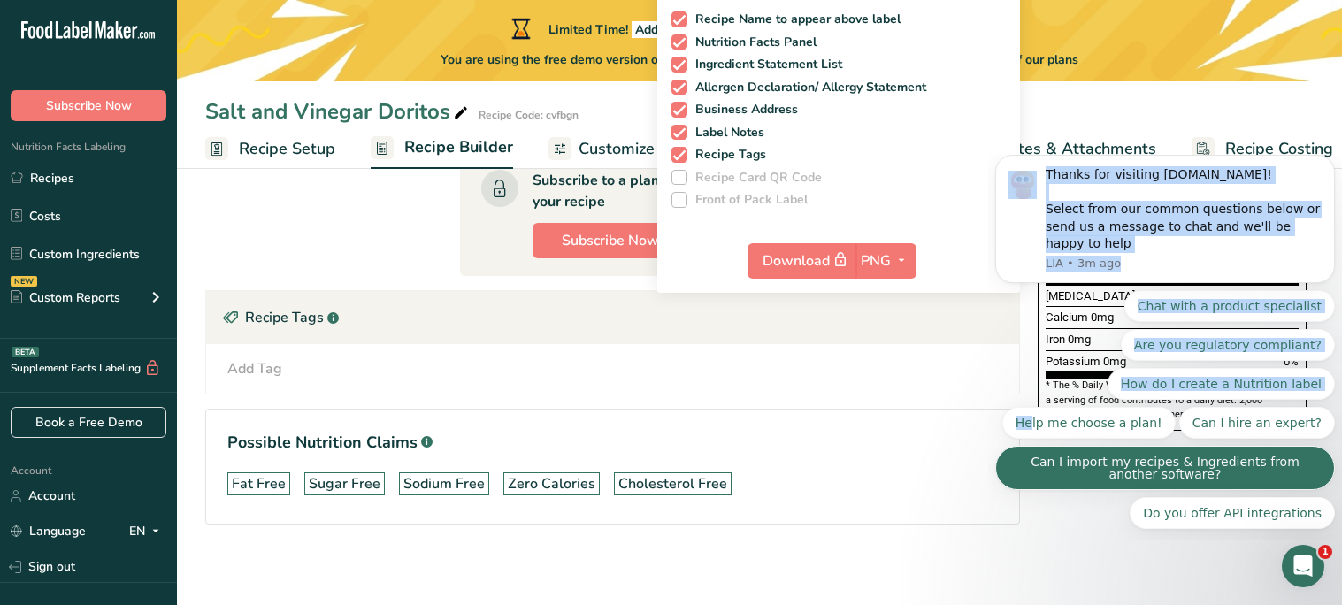
scroll to position [393, 0]
